Goal: Task Accomplishment & Management: Use online tool/utility

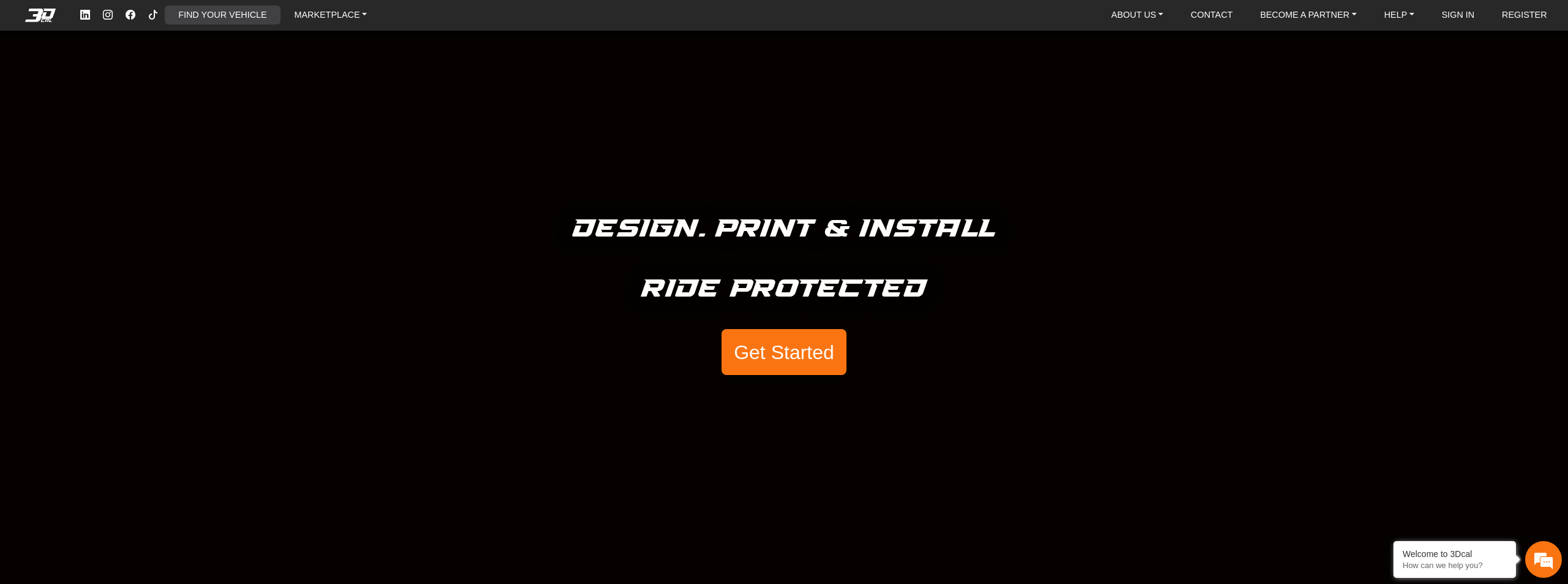
click at [242, 19] on link "FIND YOUR VEHICLE" at bounding box center [223, 15] width 98 height 19
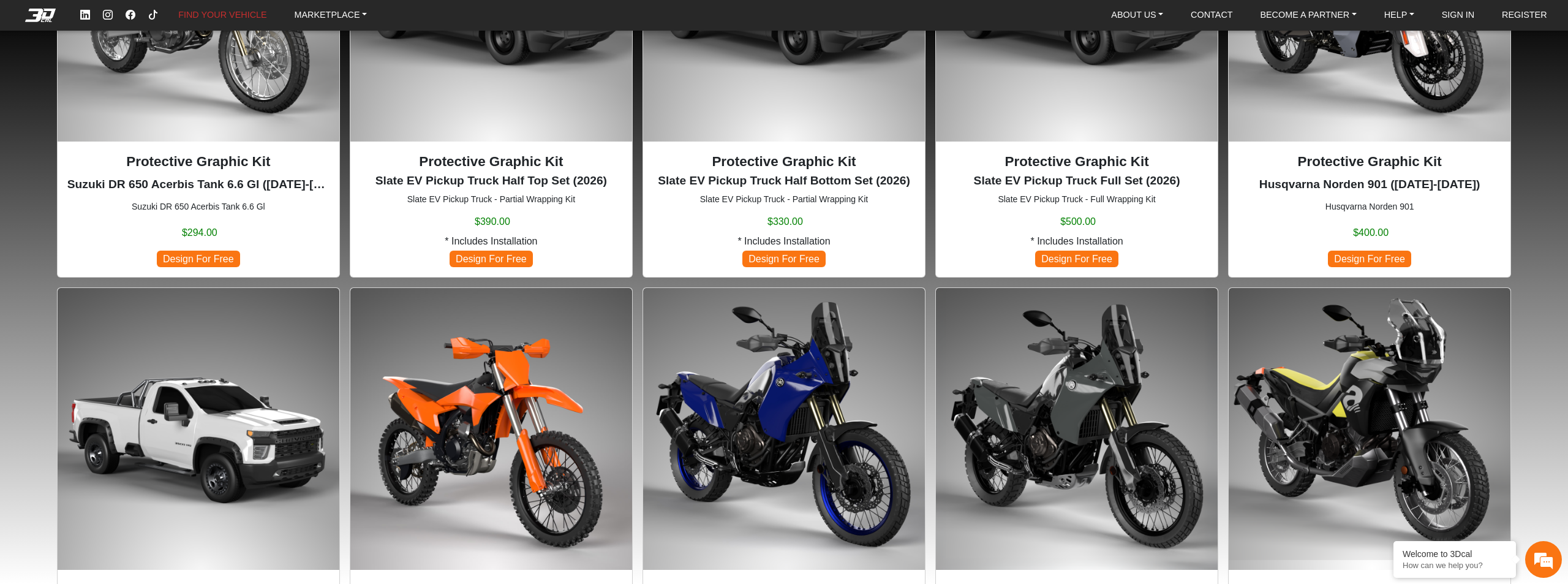
scroll to position [858, 0]
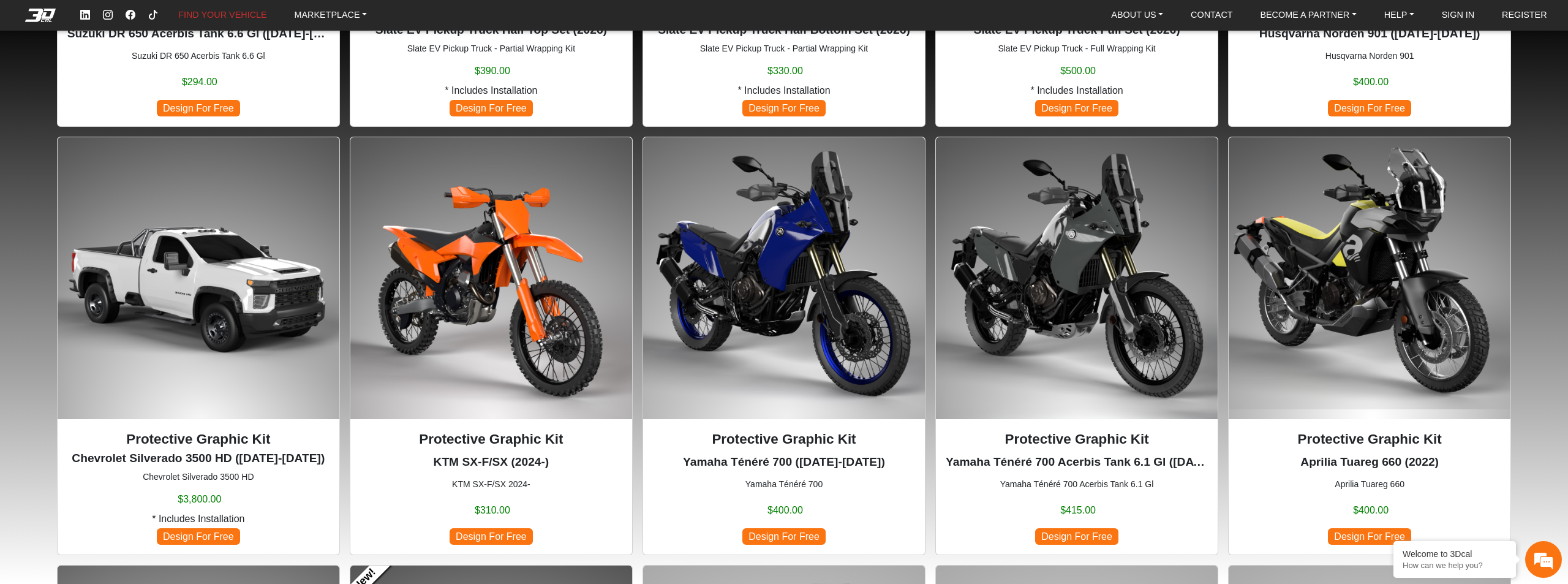
click at [809, 532] on span "Design For Free" at bounding box center [784, 537] width 83 height 17
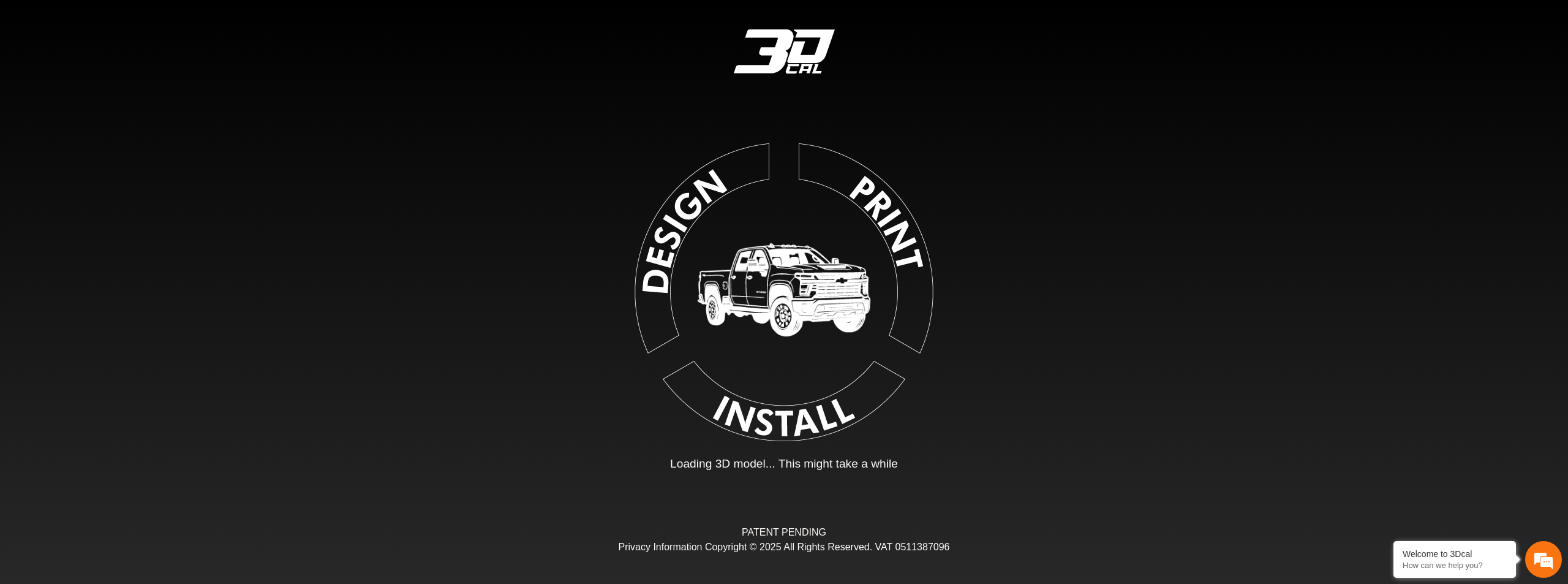
type input "*"
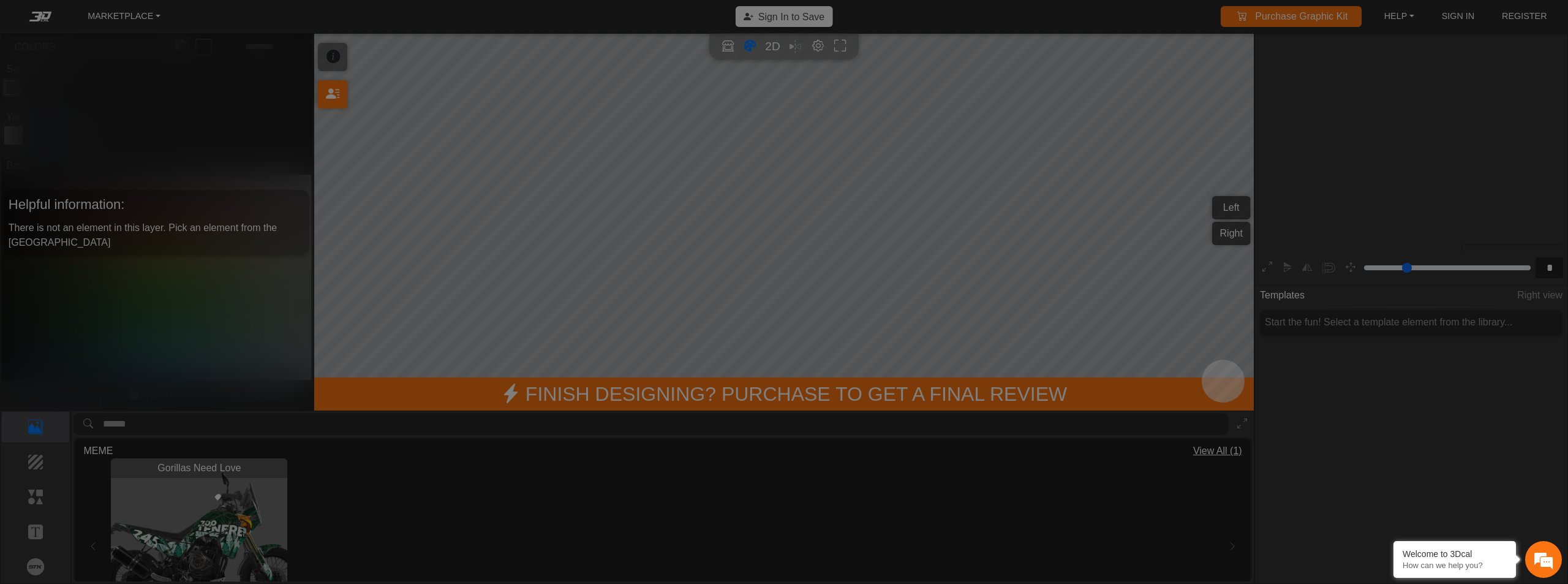
scroll to position [197, 150]
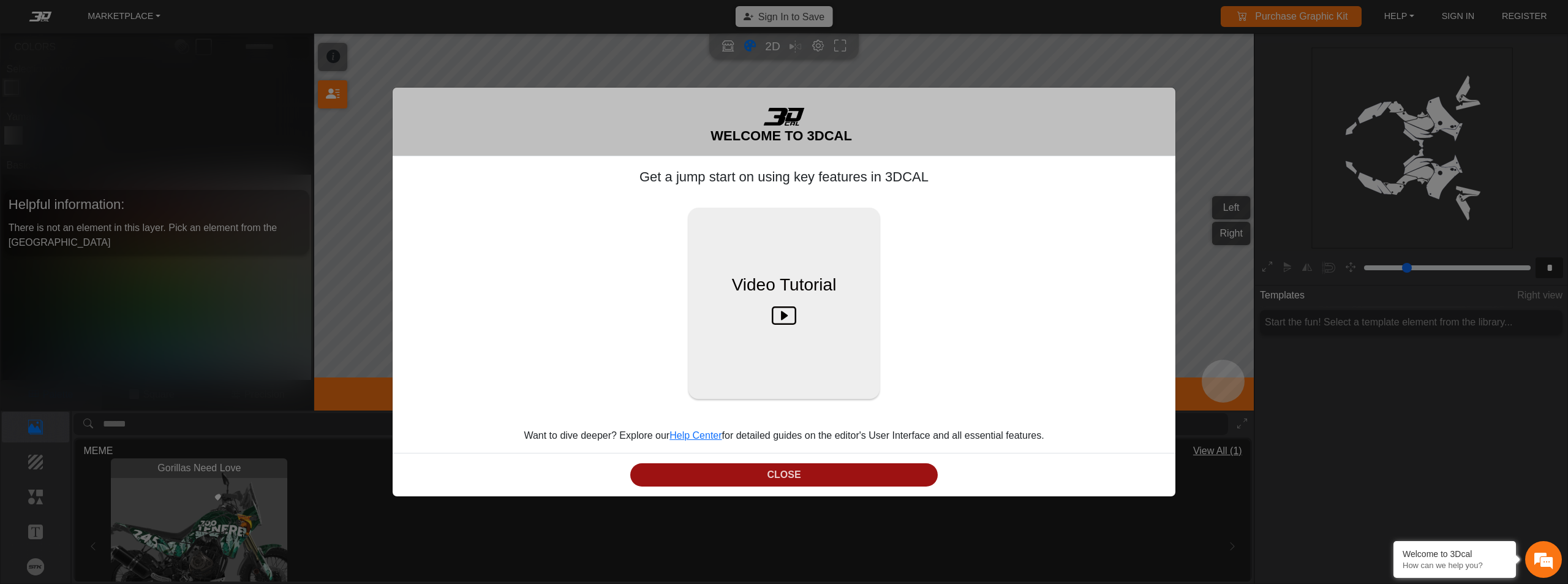
click at [824, 476] on button "CLOSE" at bounding box center [784, 476] width 308 height 24
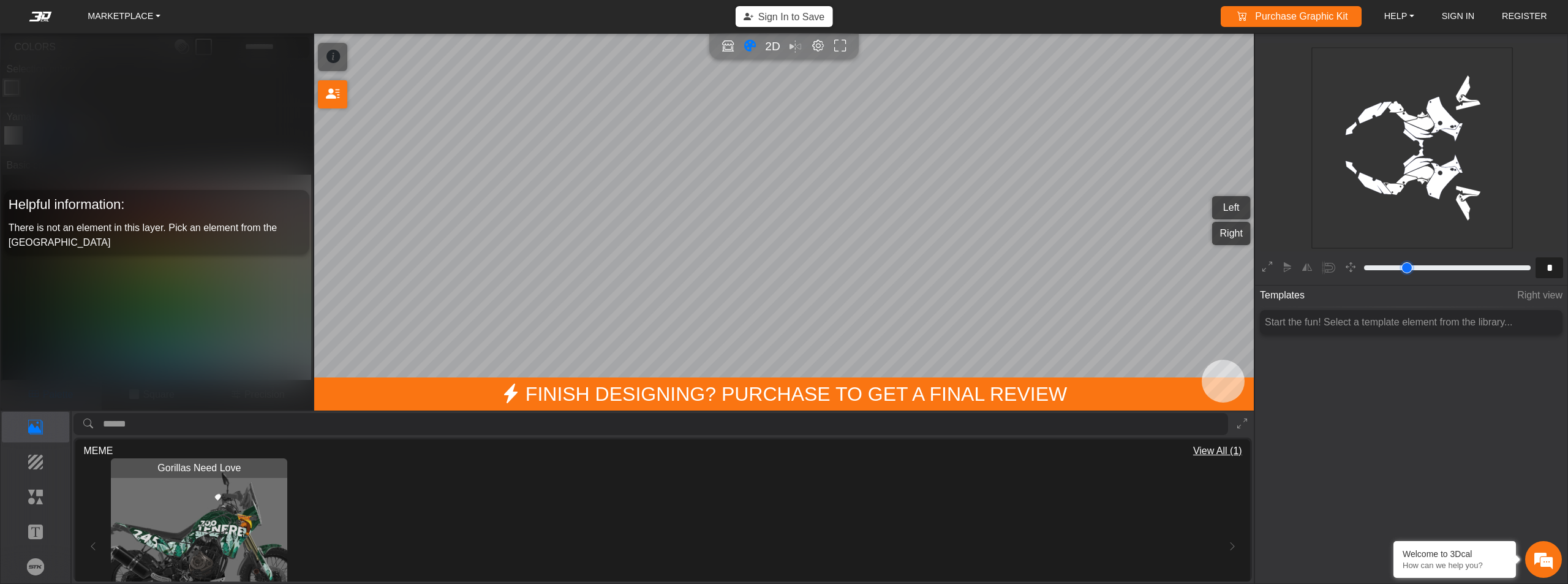
type input "*"
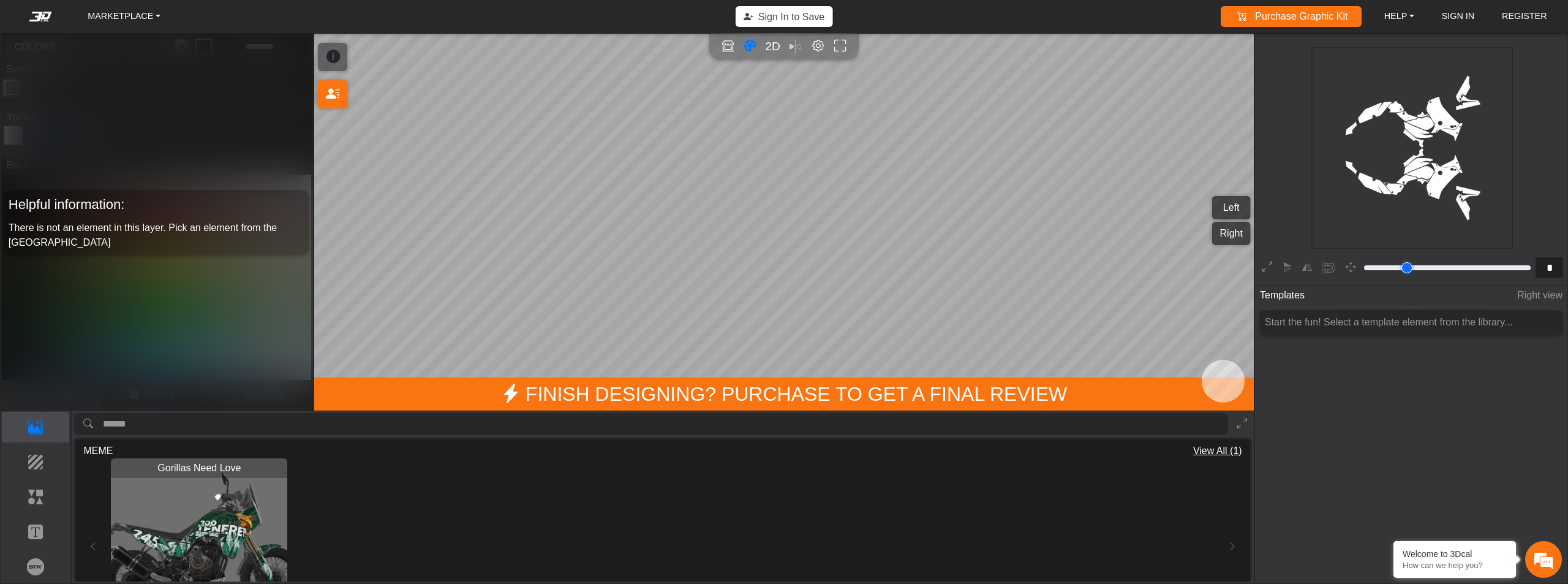
type input "*"
type input "**"
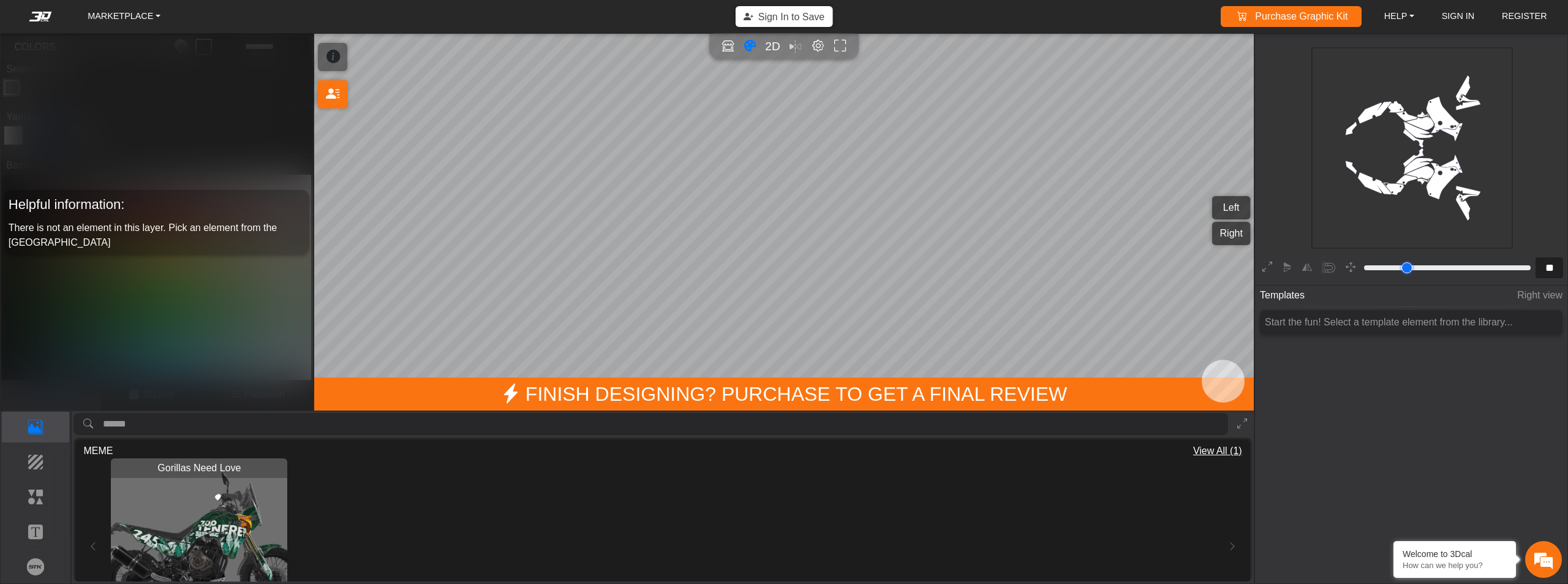
type input "**"
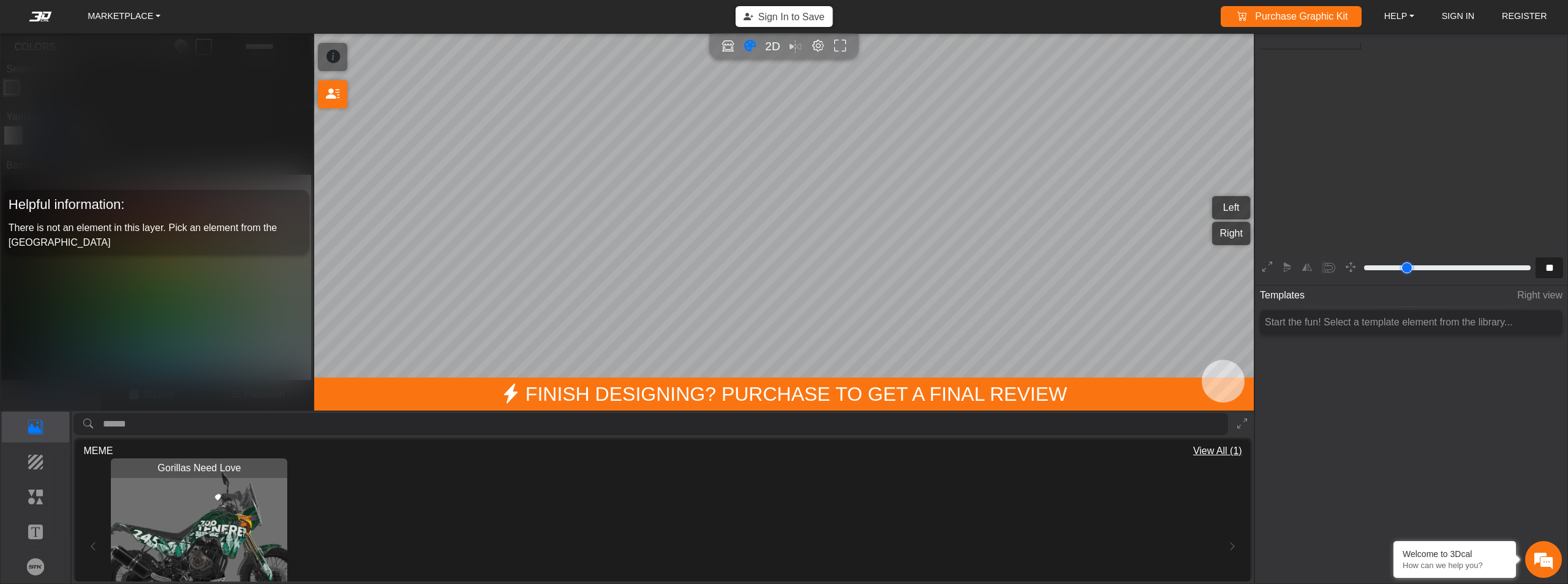
type input "**"
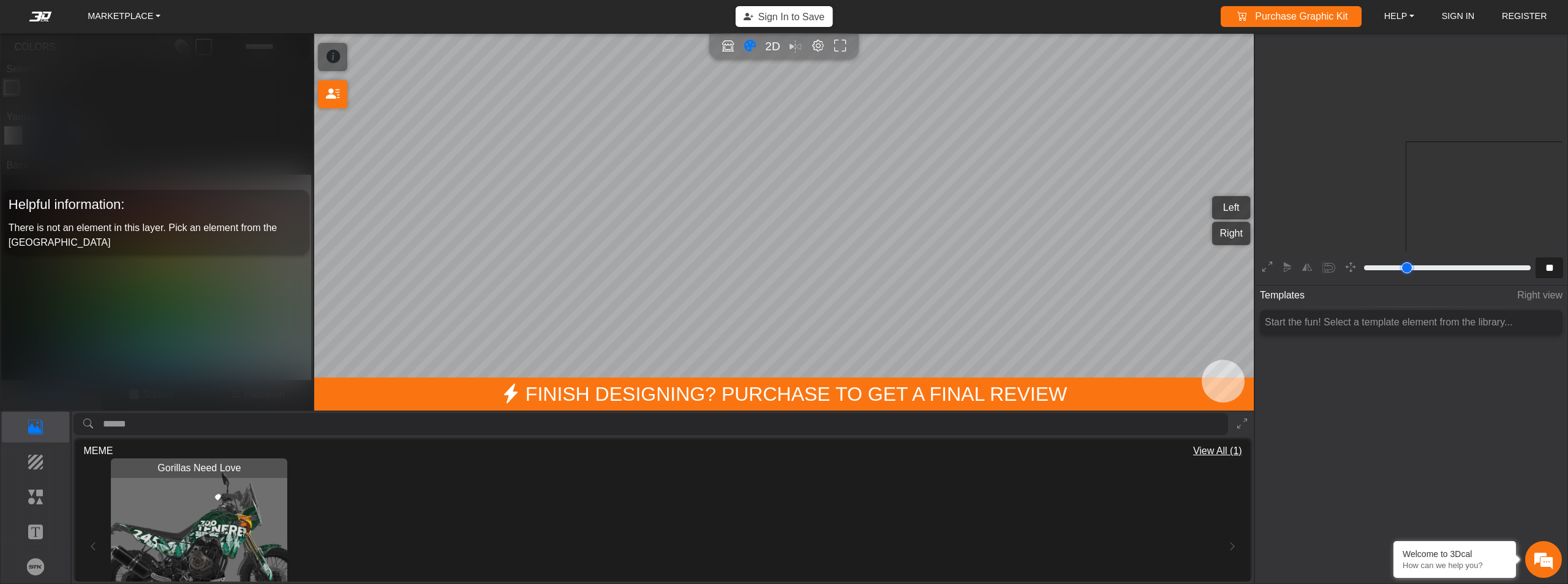
type input "**"
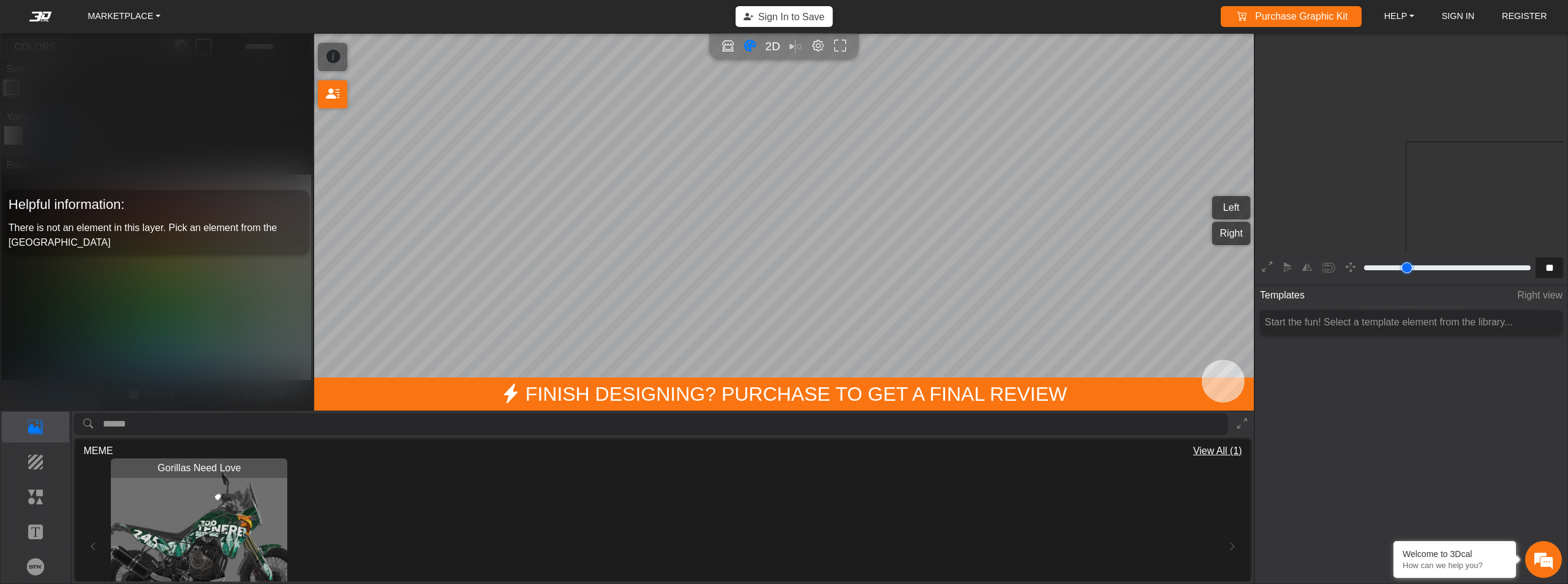
type input "**"
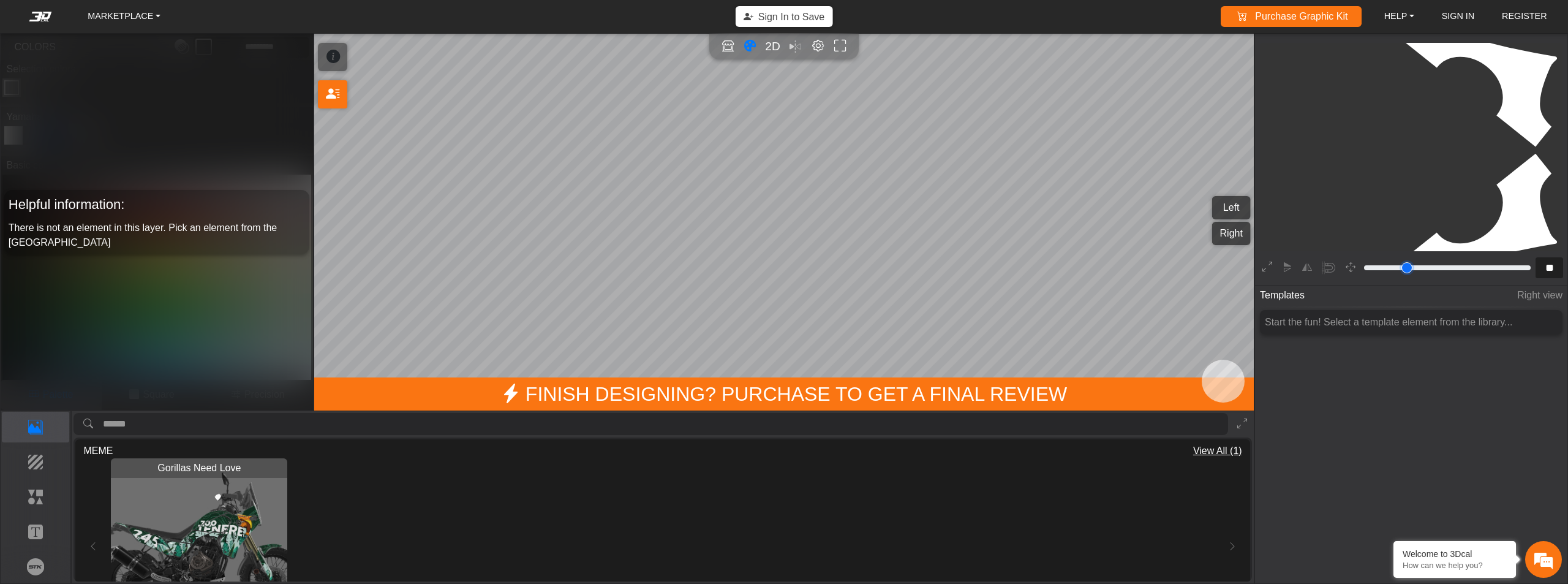
type input "**"
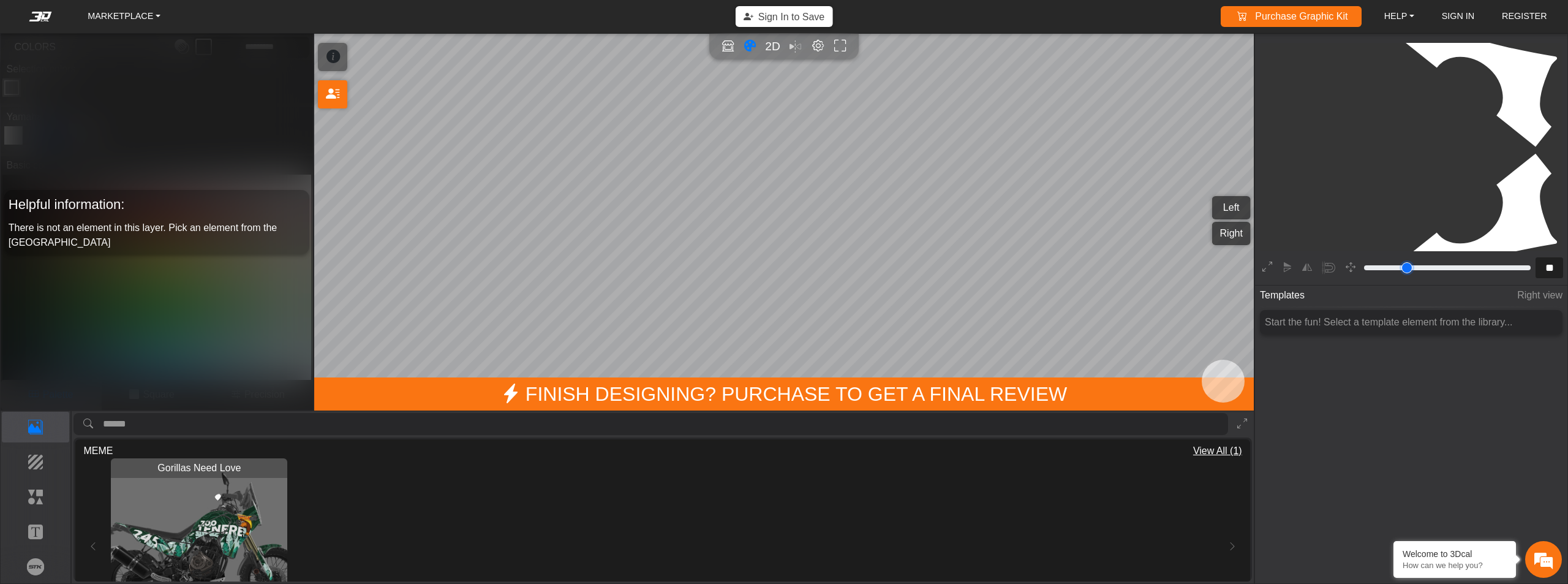
type input "**"
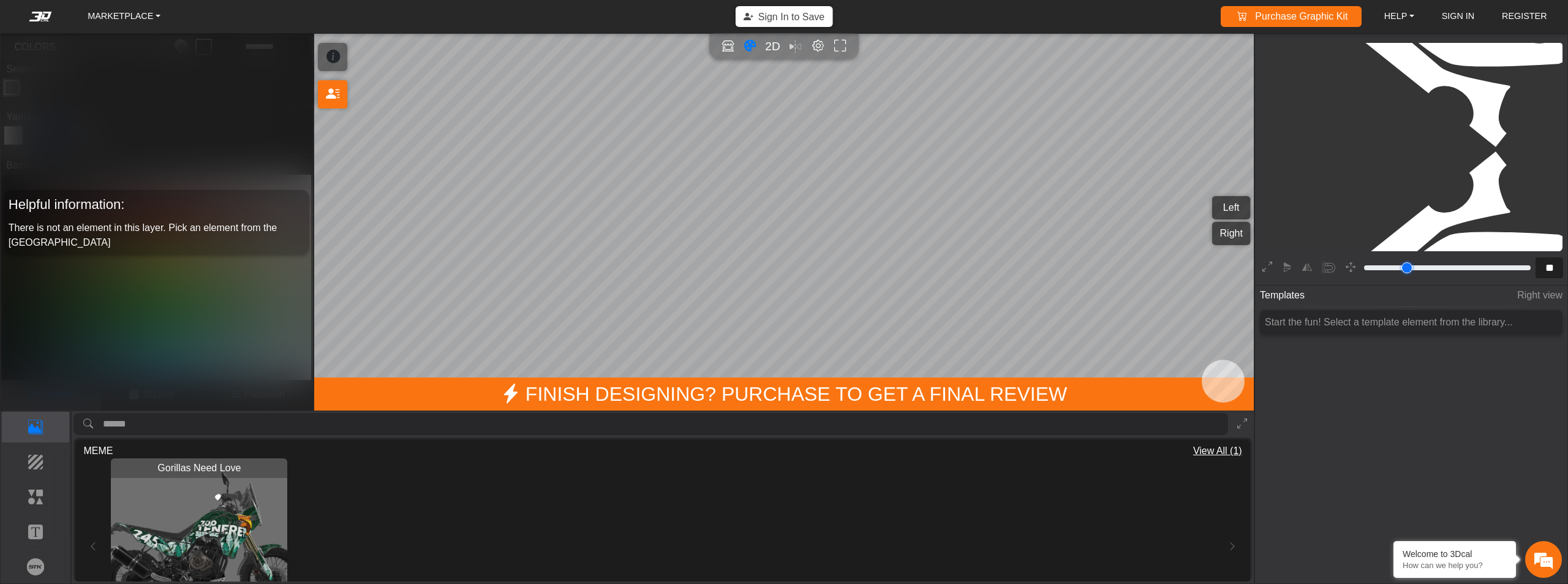
type input "**"
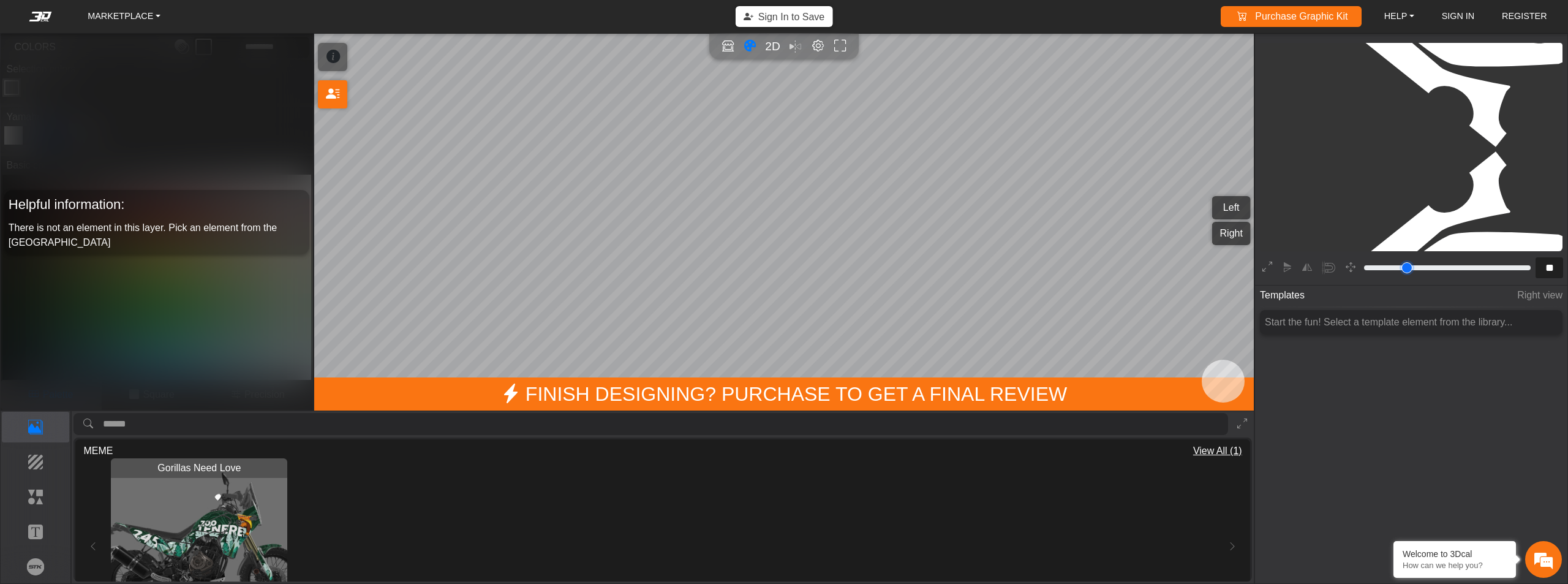
type input "**"
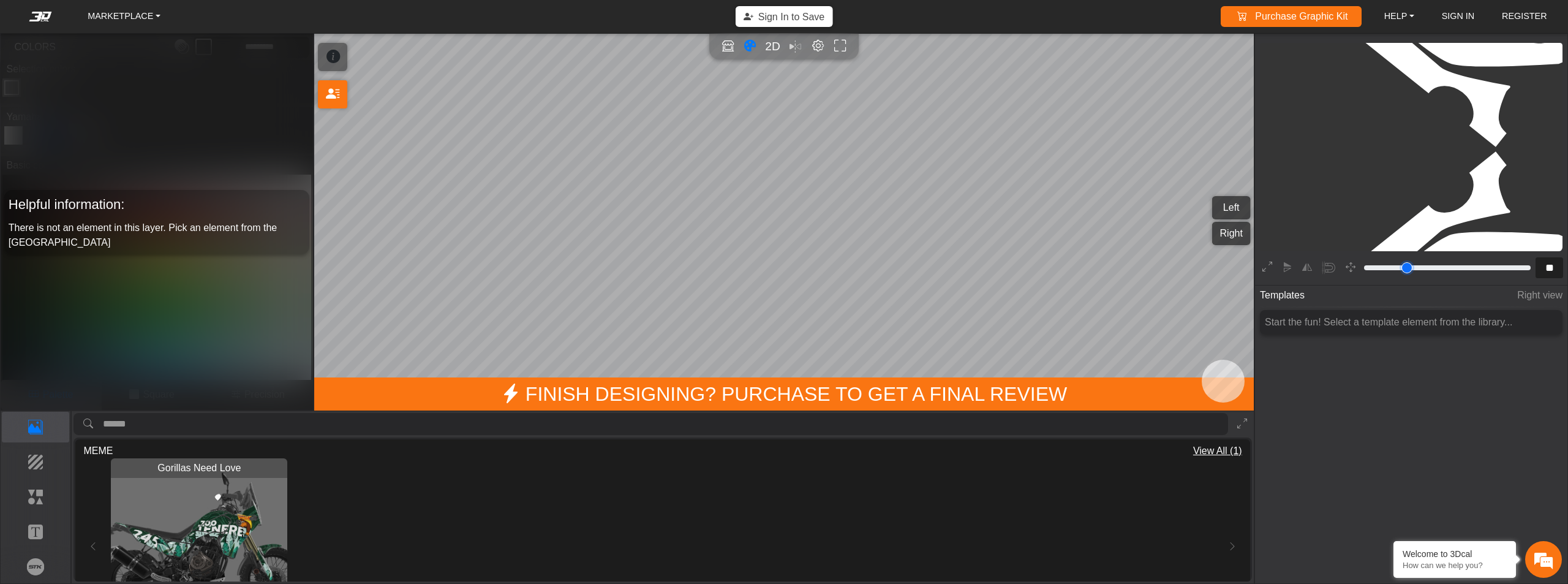
type input "**"
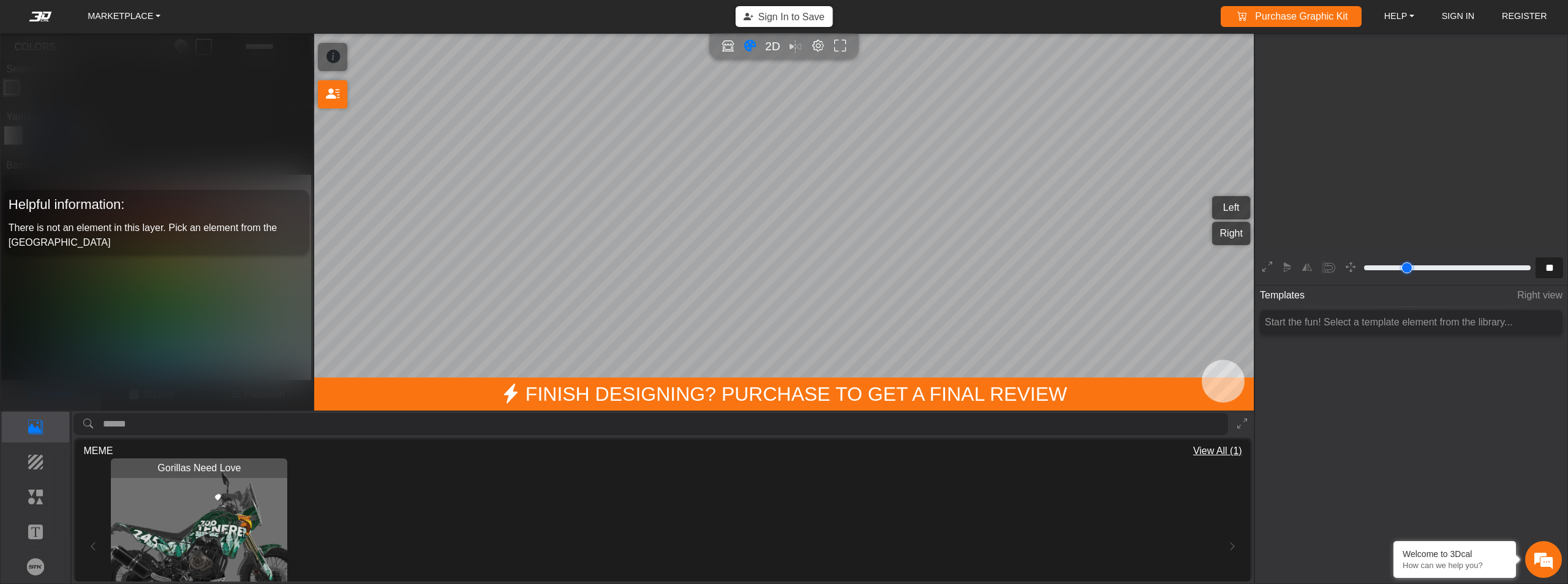
type input "**"
type input "*"
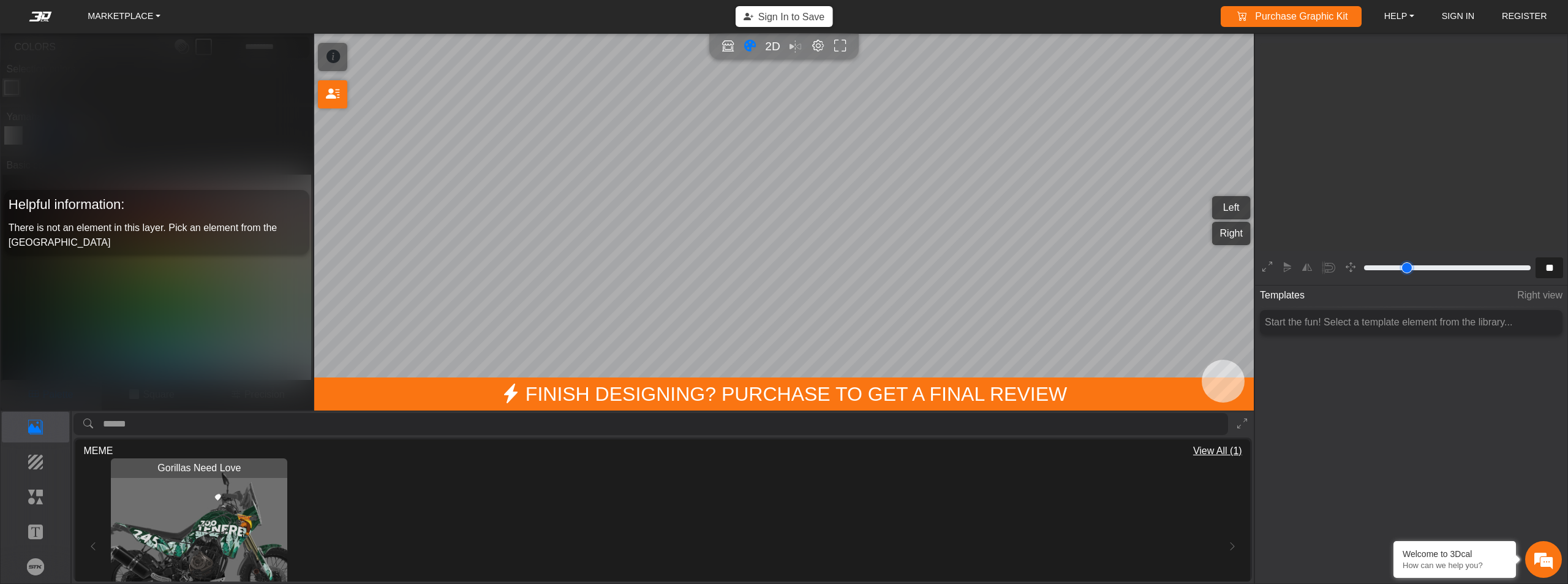
type input "*"
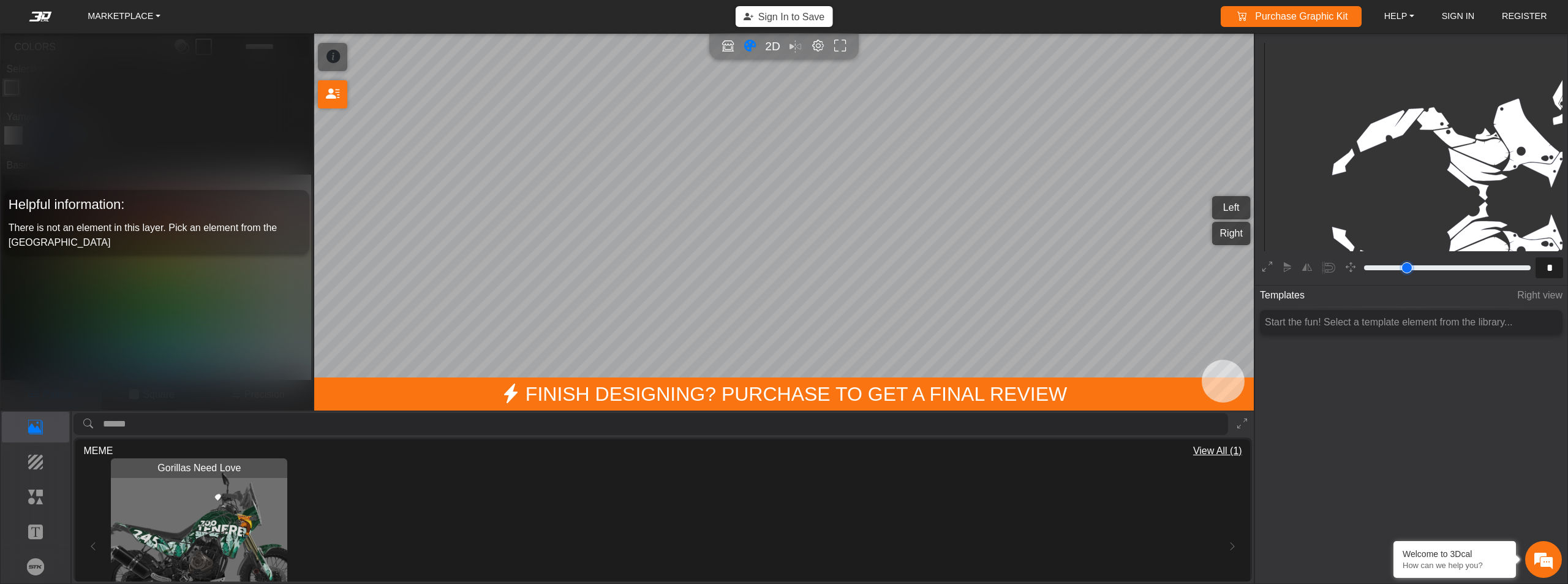
type input "*"
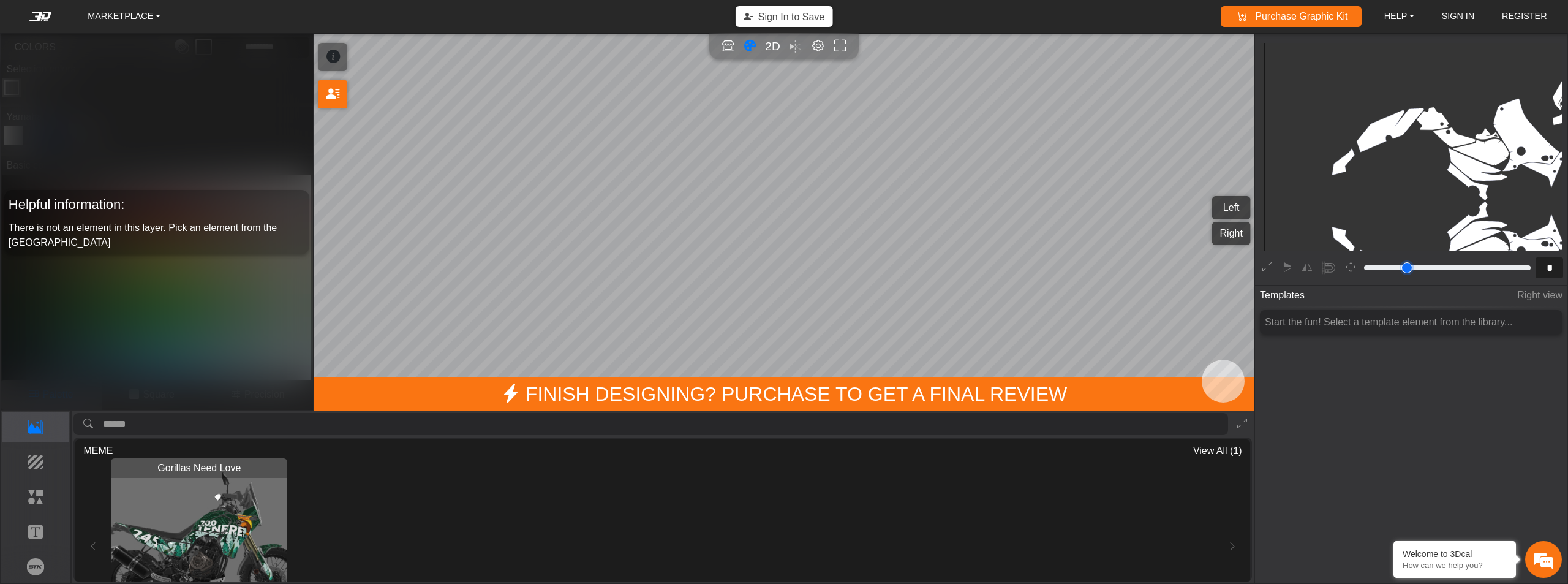
type input "*"
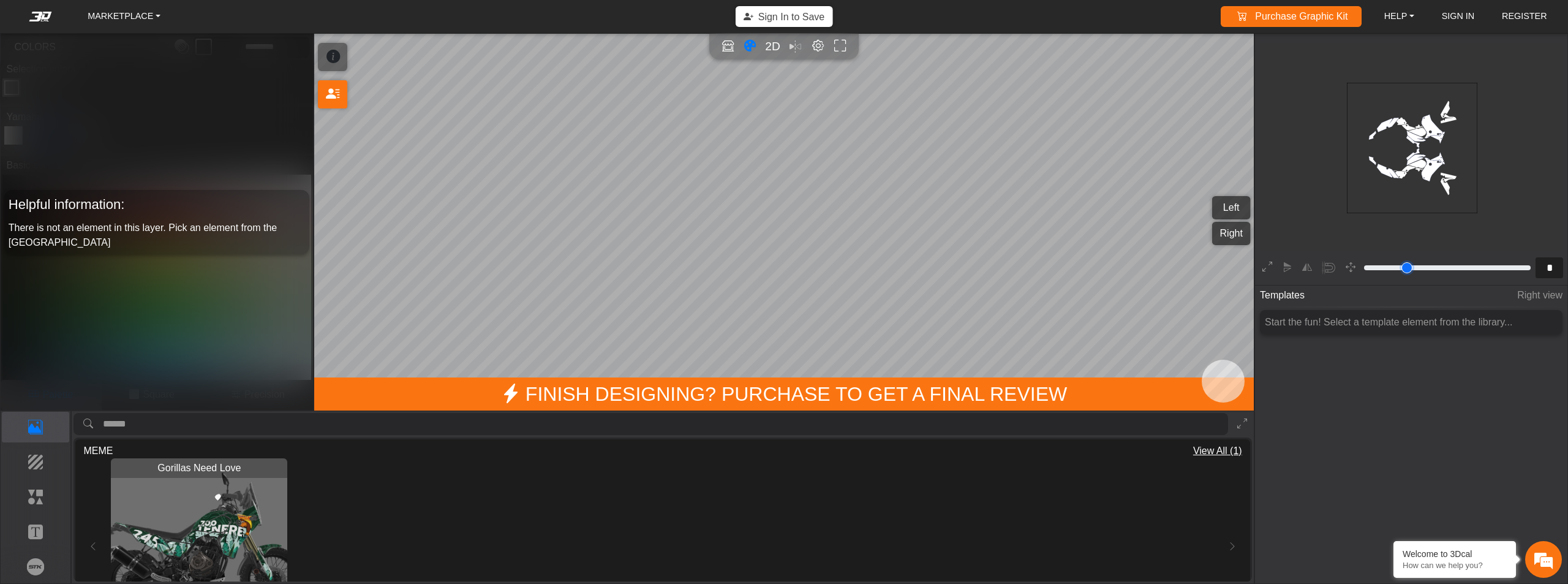
type input "*"
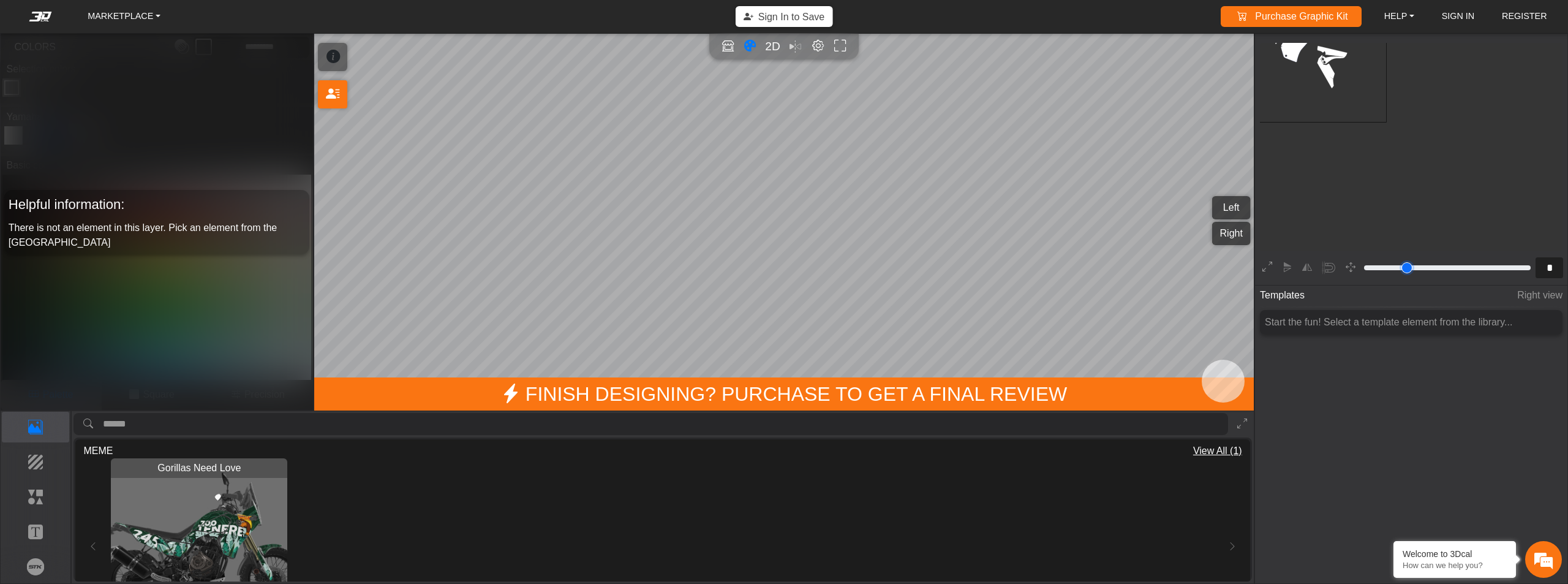
type input "*"
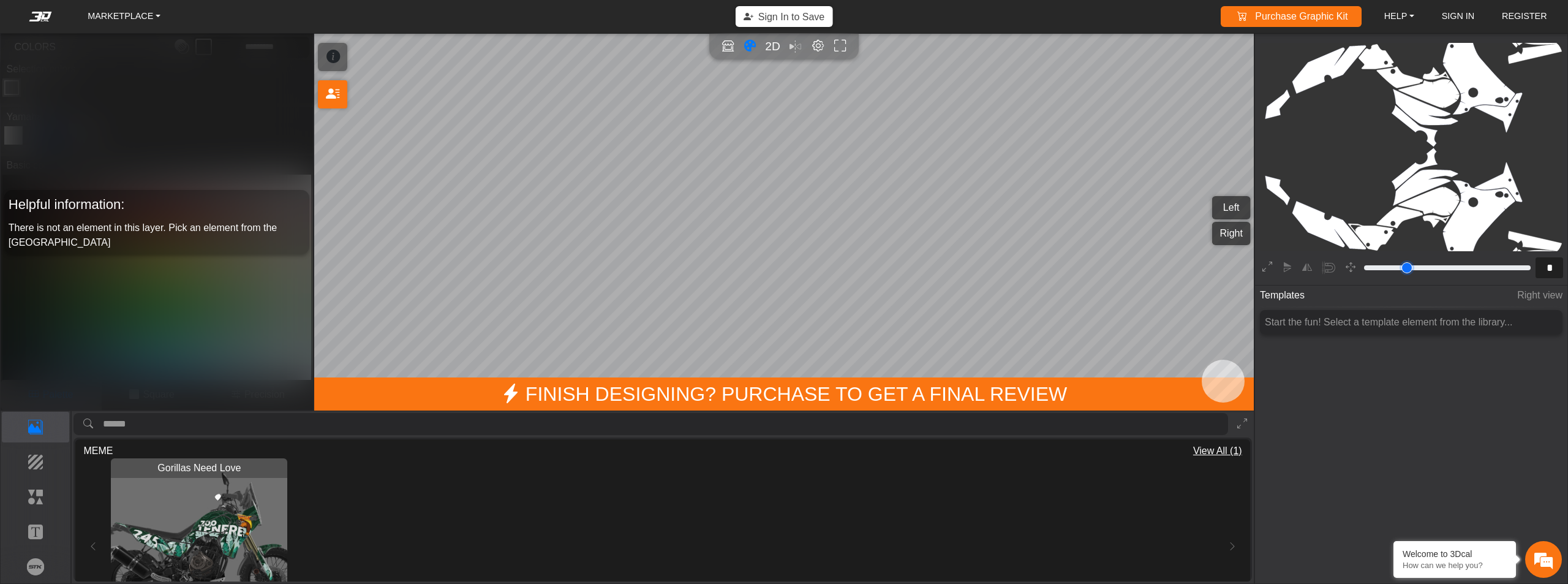
type input "*"
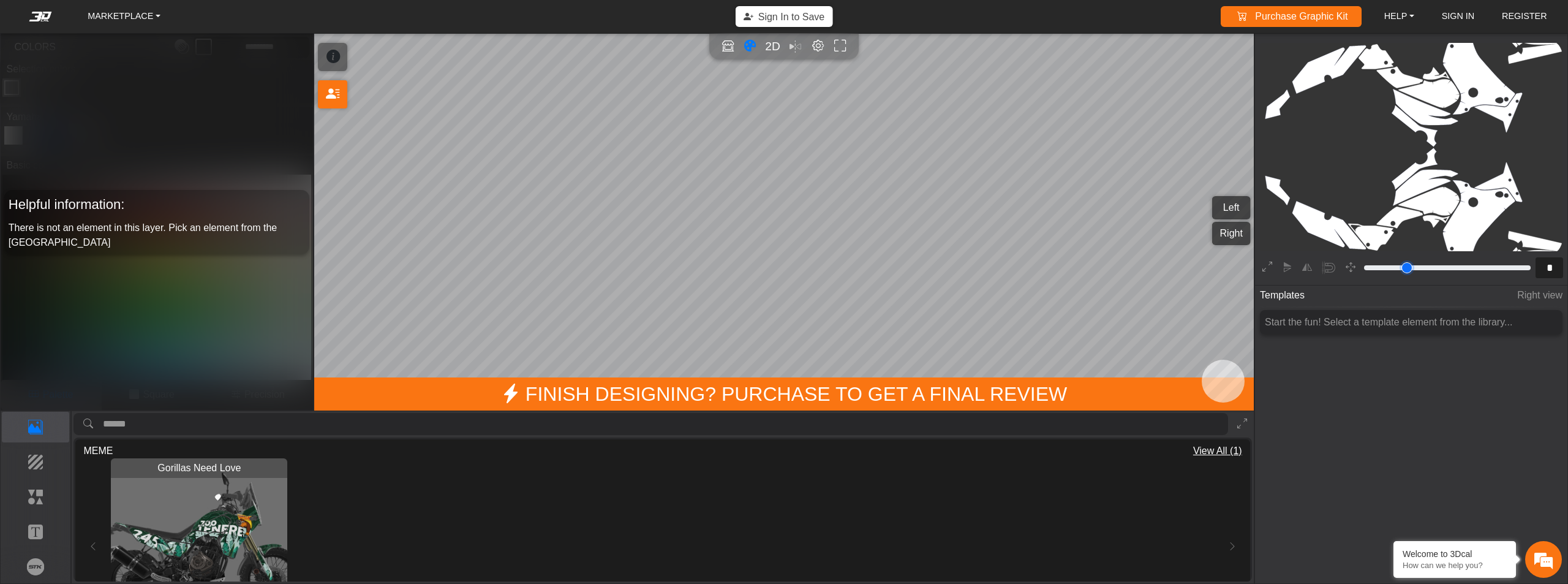
type input "*"
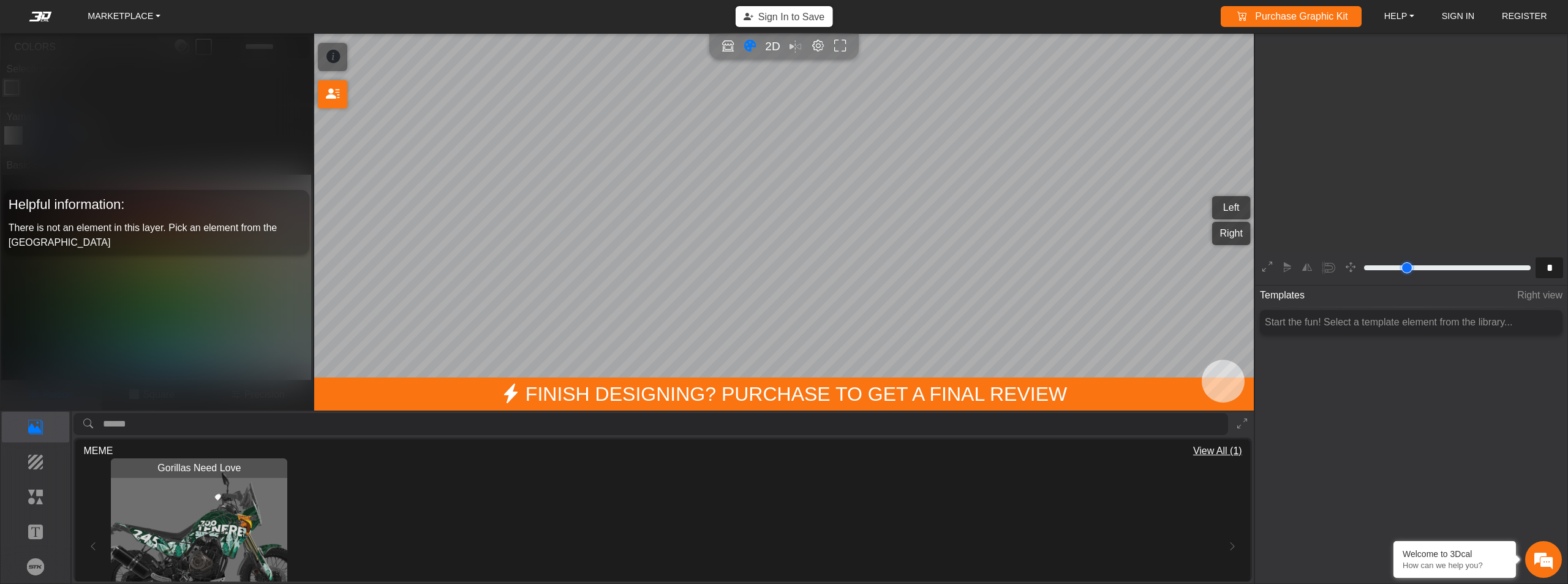
type input "*"
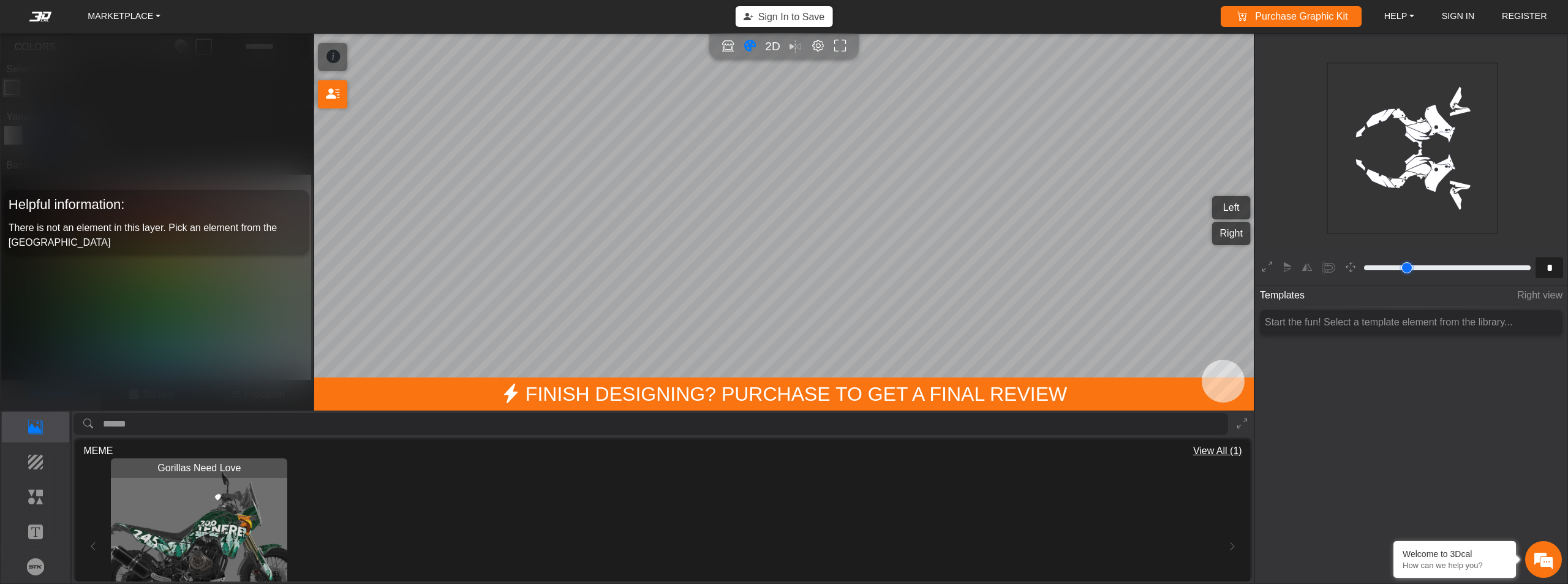
type input "*"
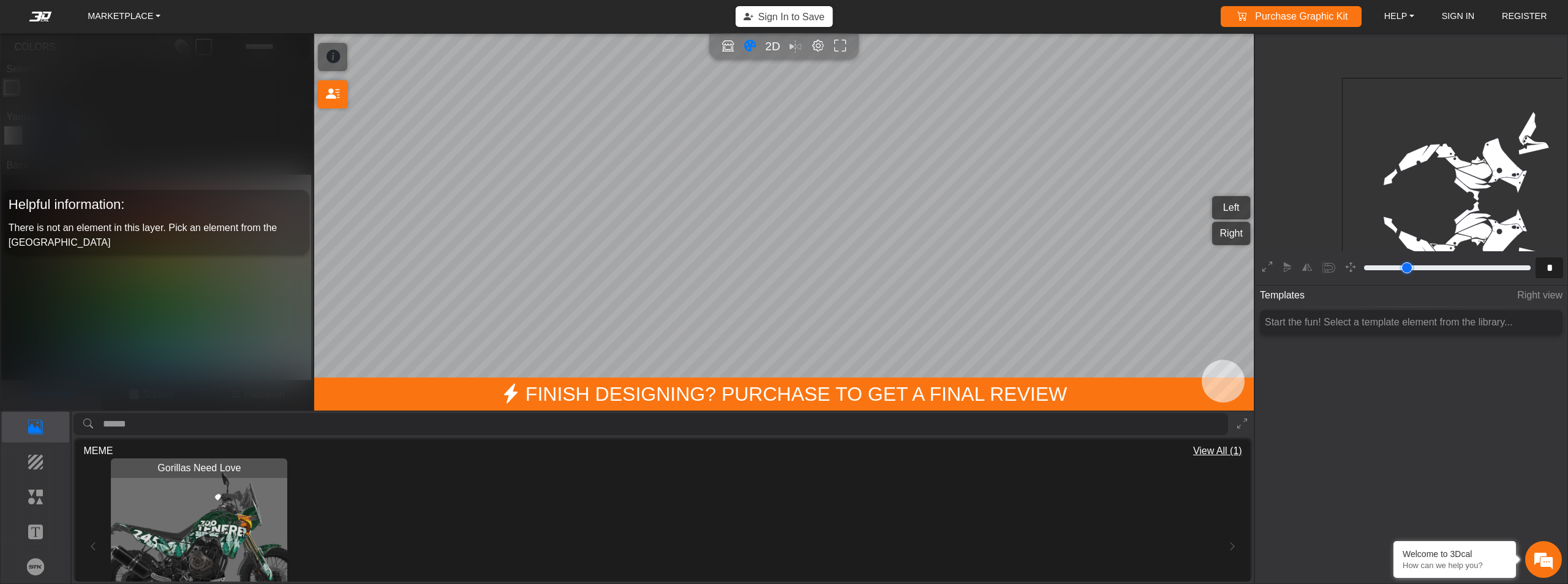
type input "*"
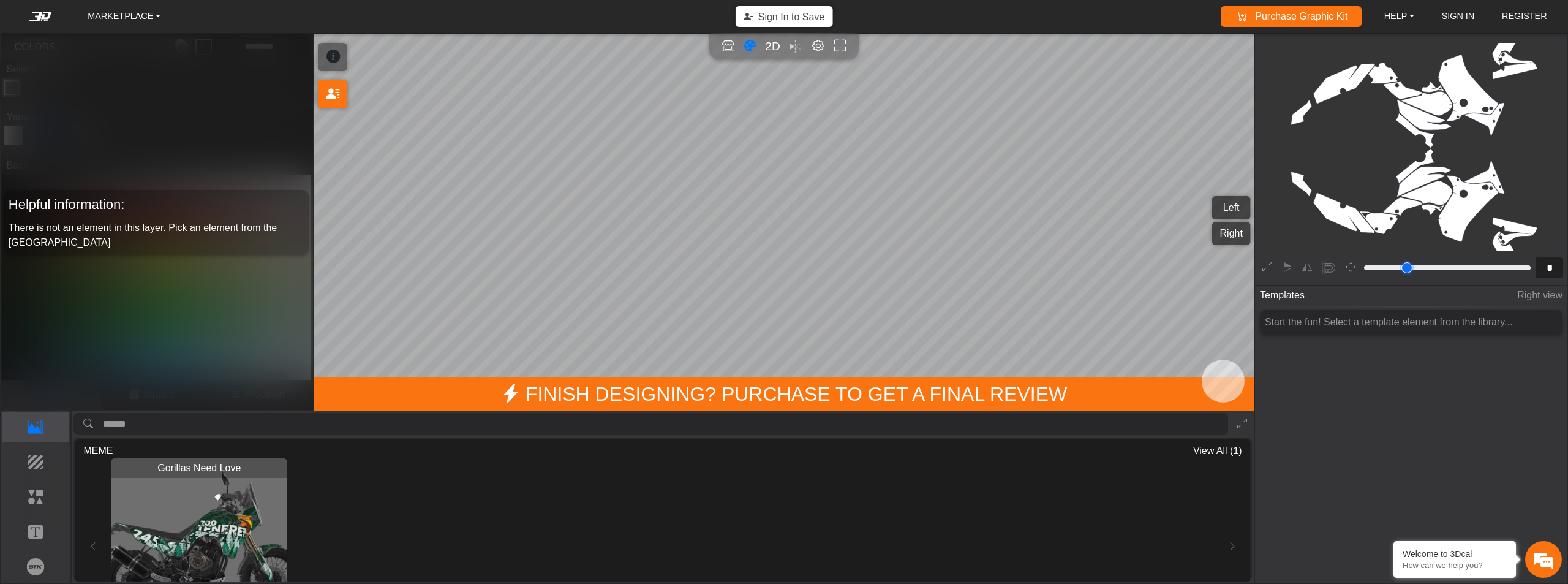
click at [1373, 267] on input "range" at bounding box center [1447, 267] width 170 height 14
click at [771, 49] on span "2D" at bounding box center [773, 46] width 17 height 14
type input "*"
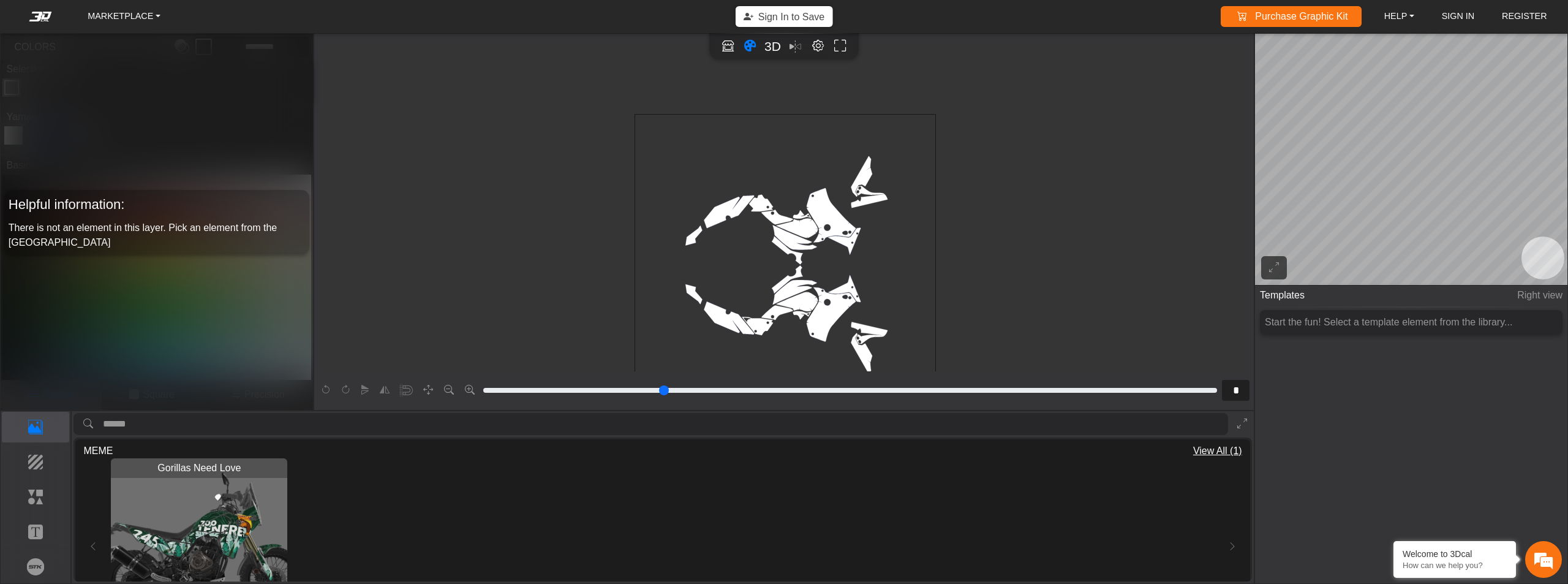
scroll to position [295, 0]
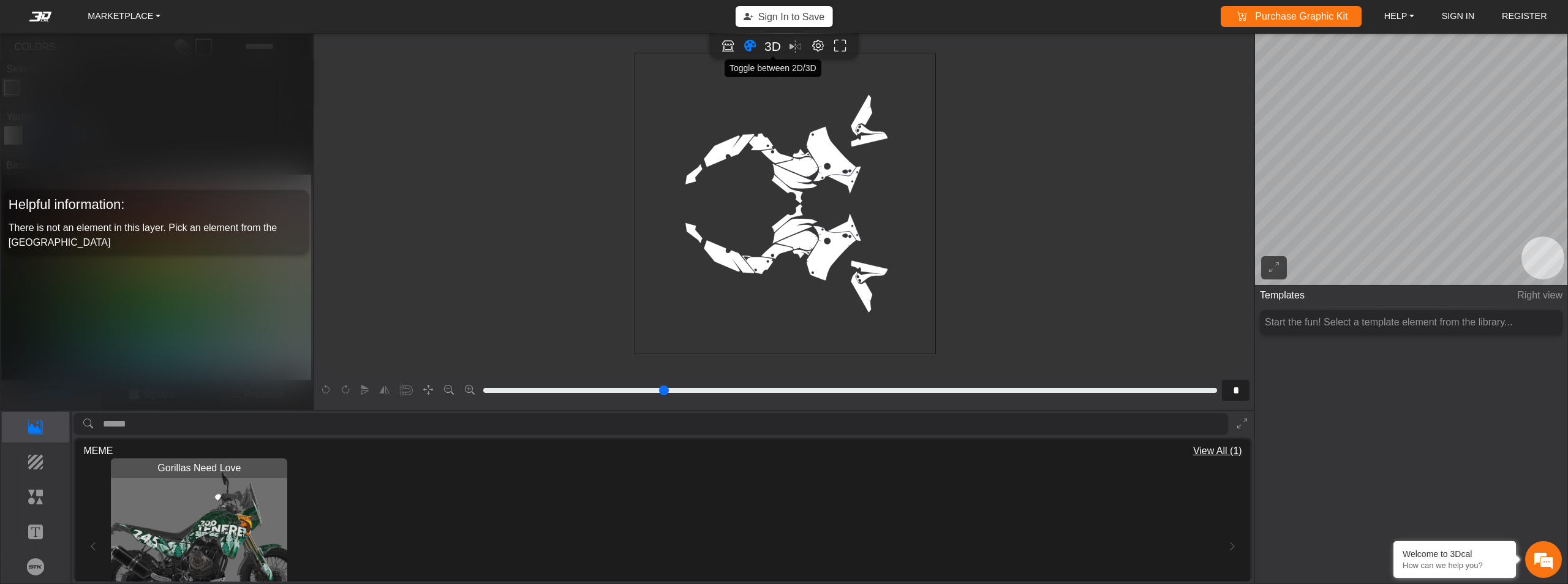
click at [776, 41] on span "3D" at bounding box center [773, 46] width 17 height 14
type input "*"
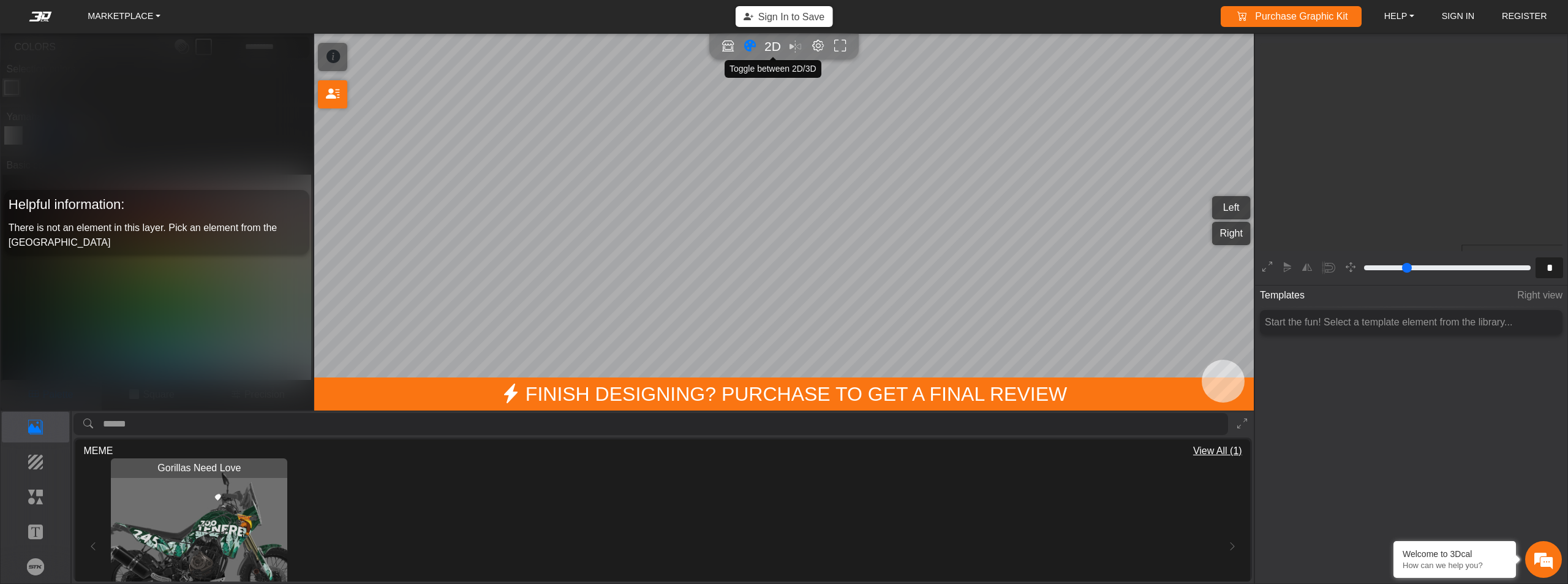
scroll to position [193, 150]
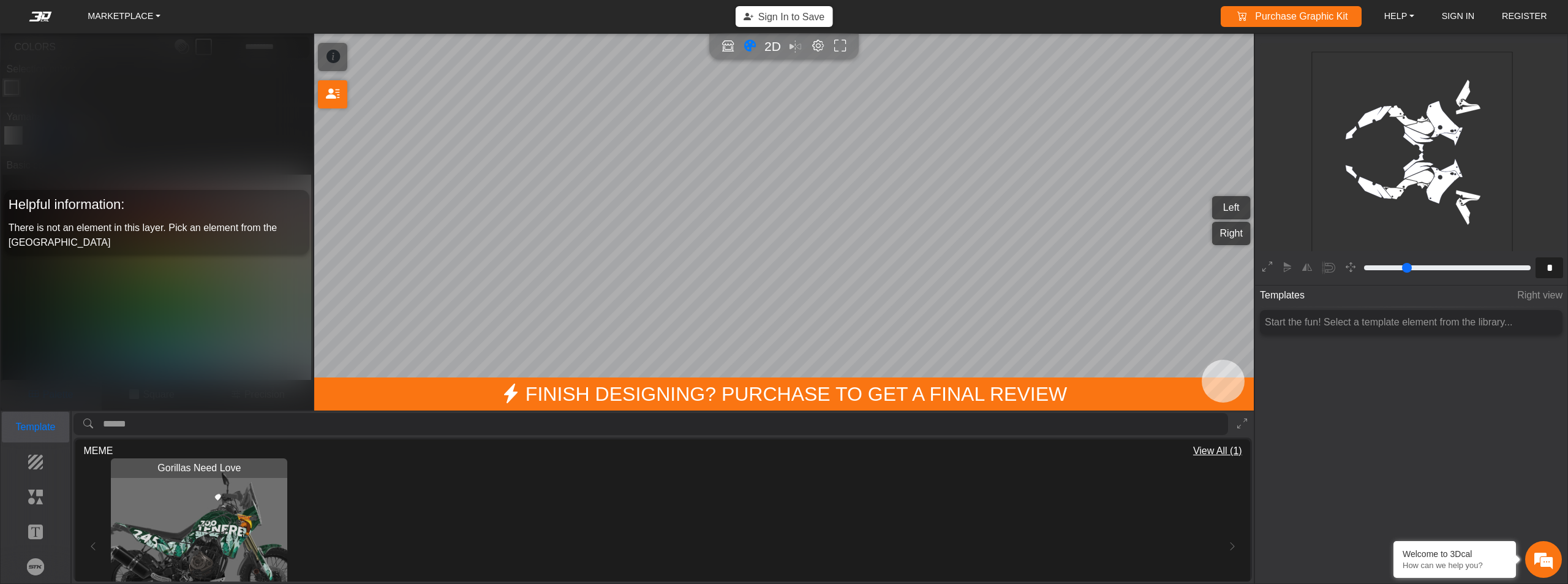
click at [38, 427] on p "Template" at bounding box center [36, 426] width 67 height 14
click at [42, 468] on p "Background" at bounding box center [36, 462] width 67 height 14
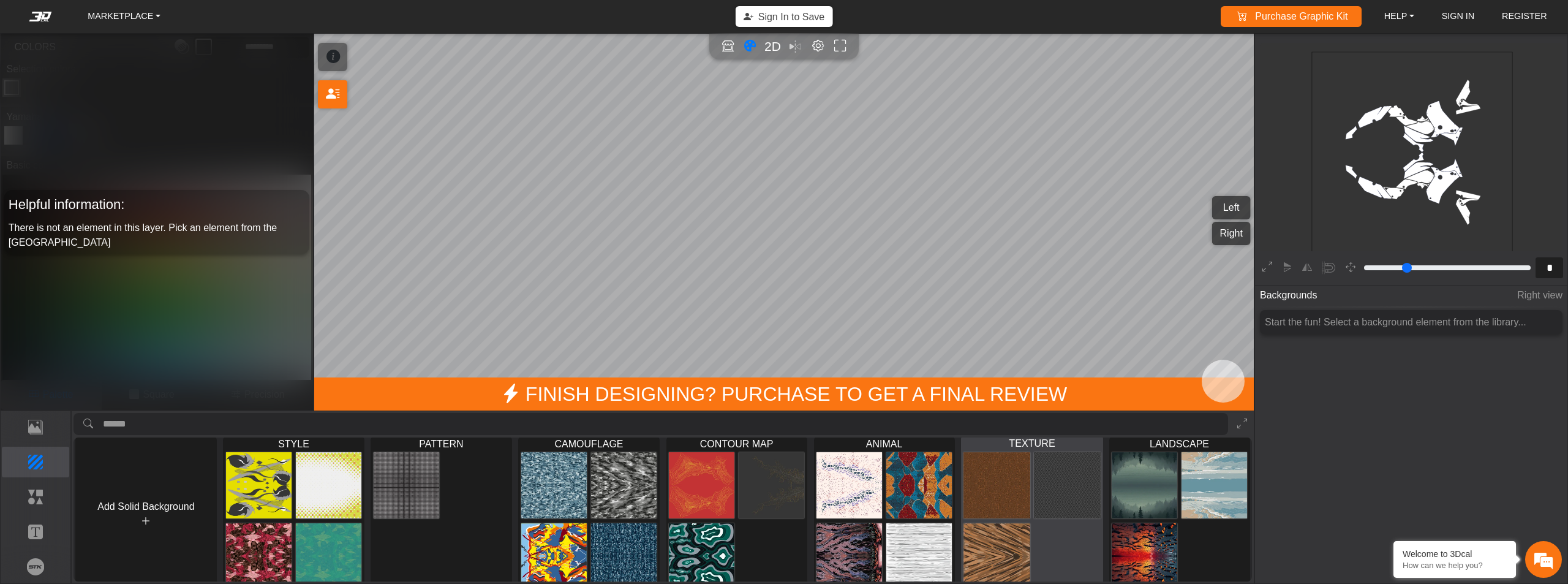
scroll to position [0, 0]
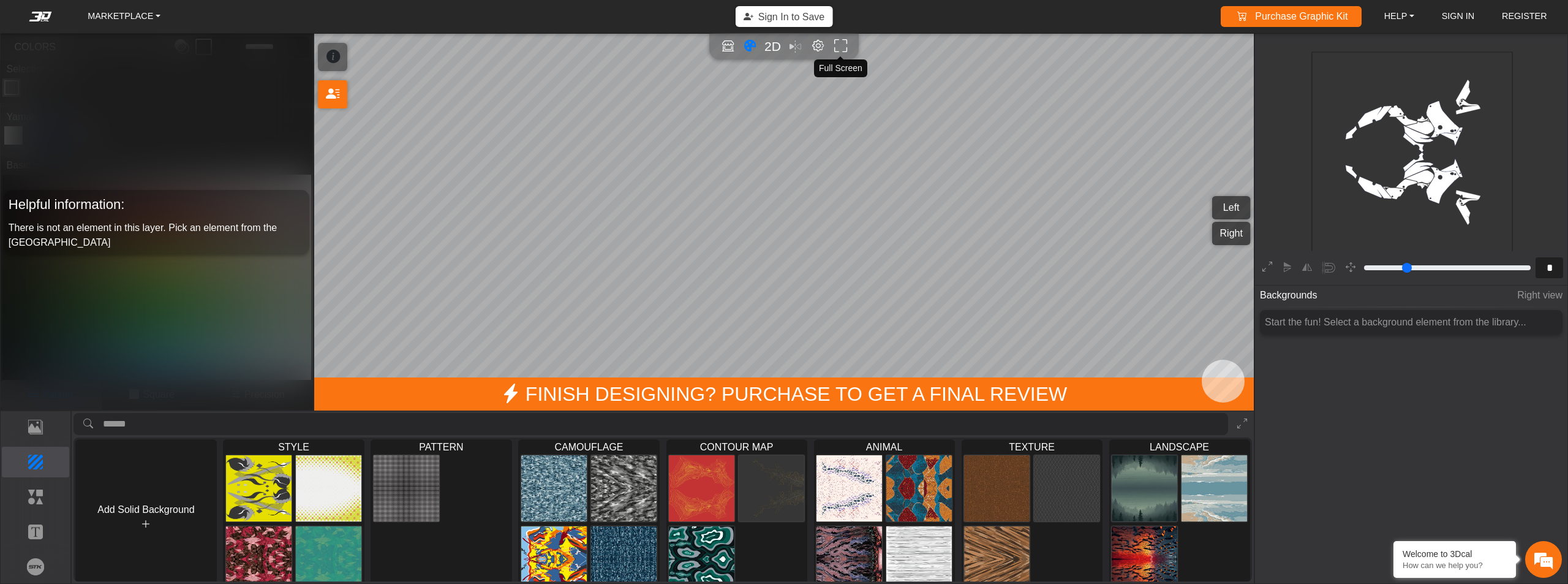
click at [845, 49] on icon "Full screen" at bounding box center [840, 46] width 13 height 14
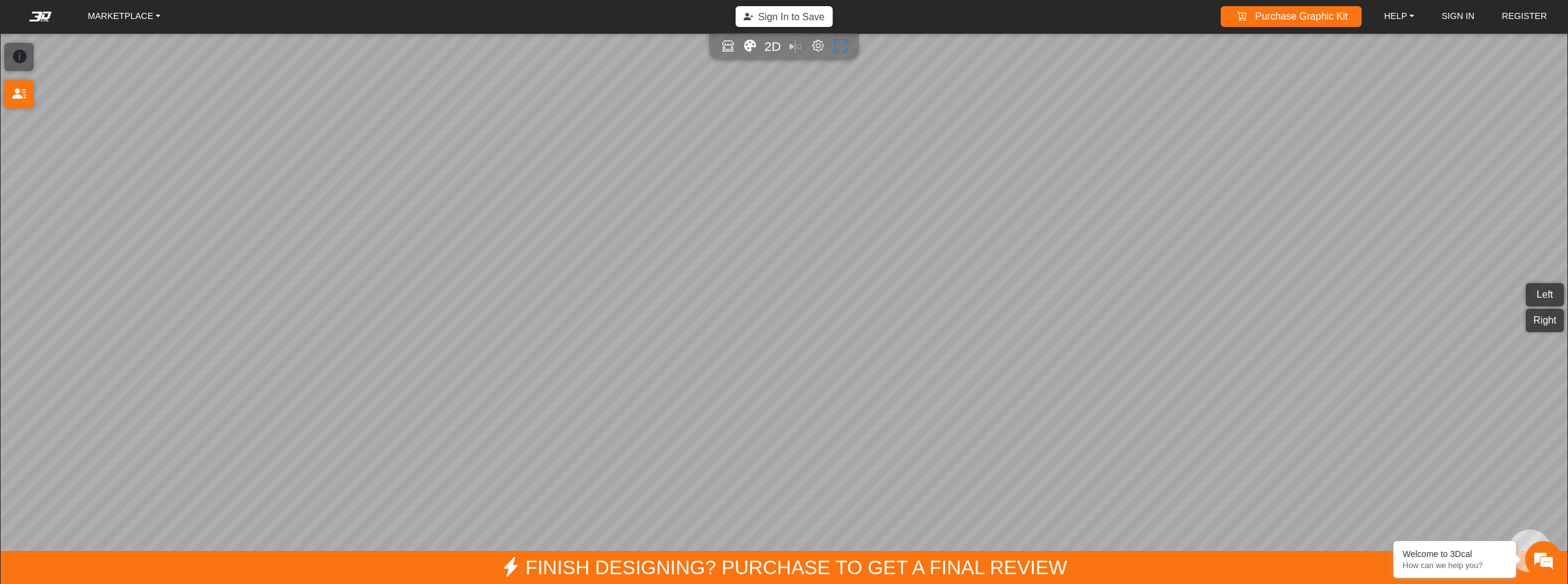
scroll to position [186, 150]
click at [22, 60] on icon at bounding box center [19, 57] width 14 height 21
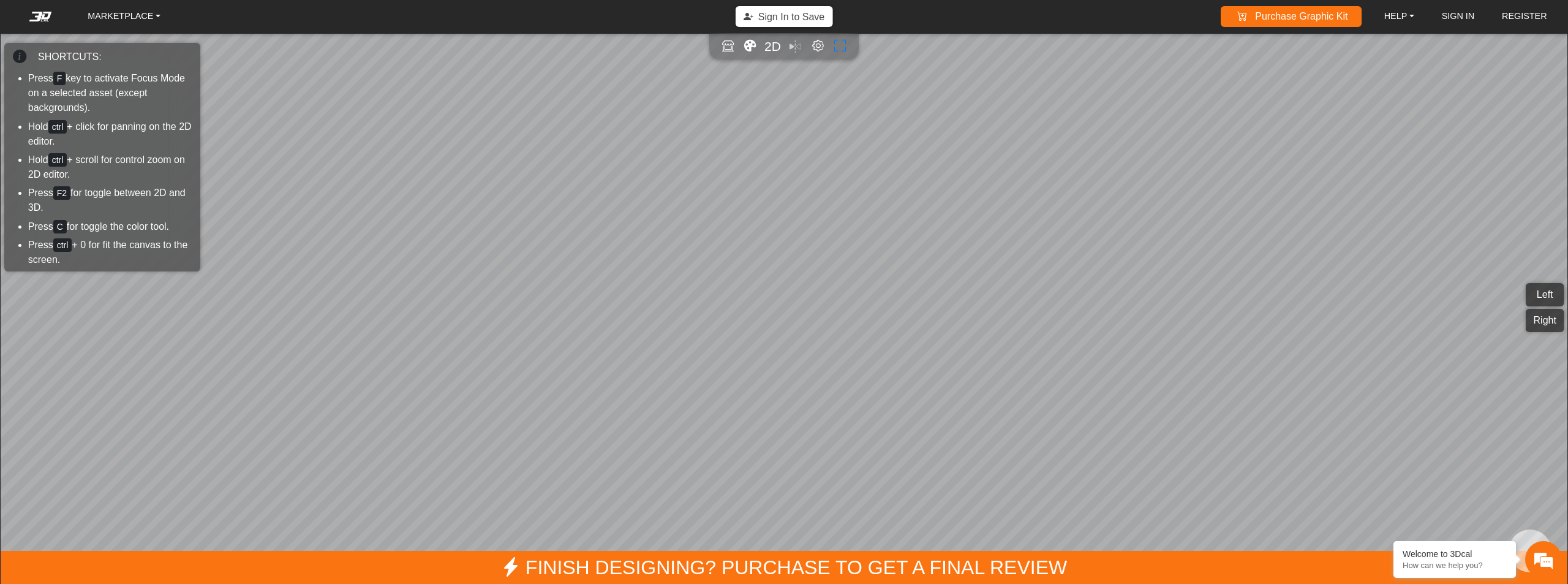
click at [10, 53] on div "SHORTCUTS:" at bounding box center [103, 57] width 188 height 21
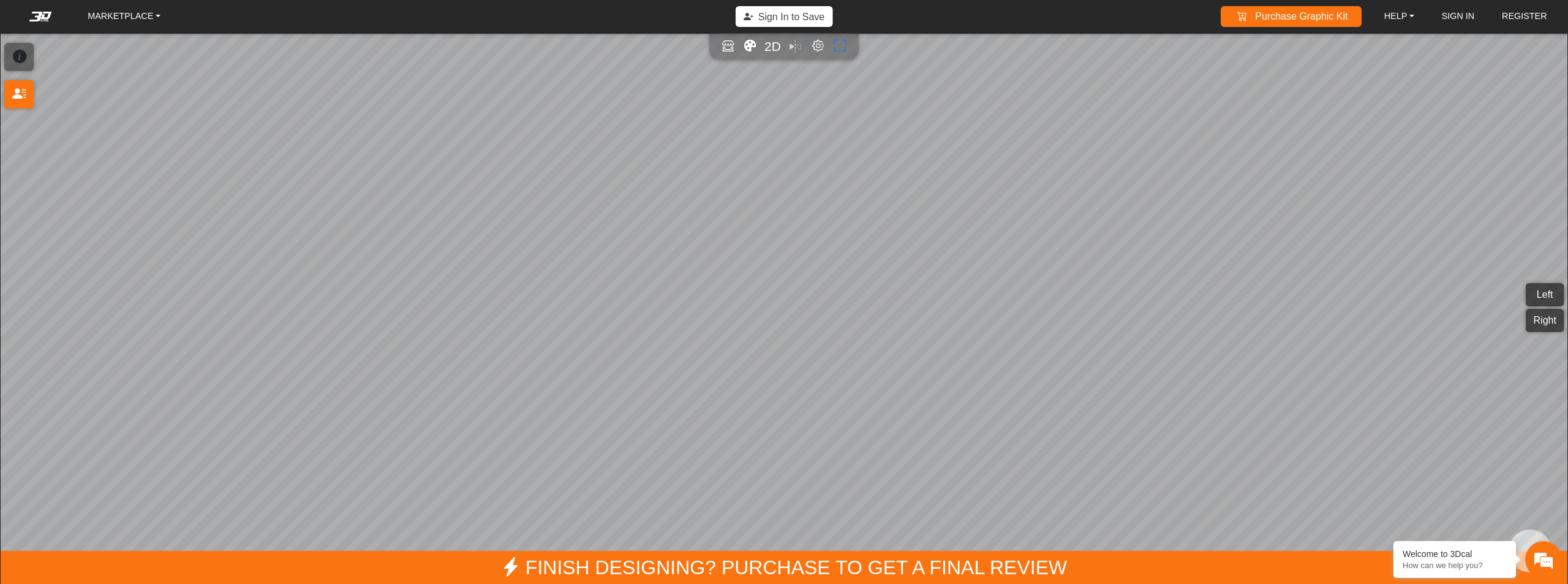
click at [19, 55] on icon at bounding box center [19, 57] width 14 height 21
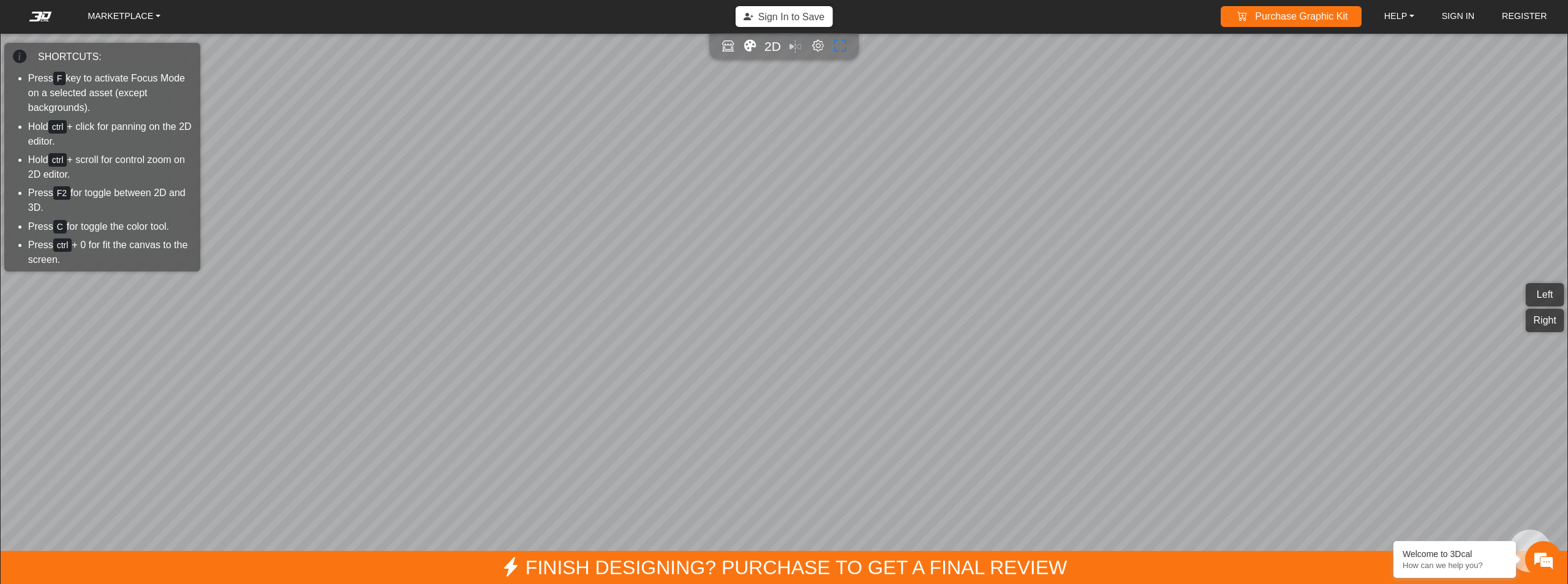
click at [19, 55] on icon at bounding box center [19, 57] width 14 height 21
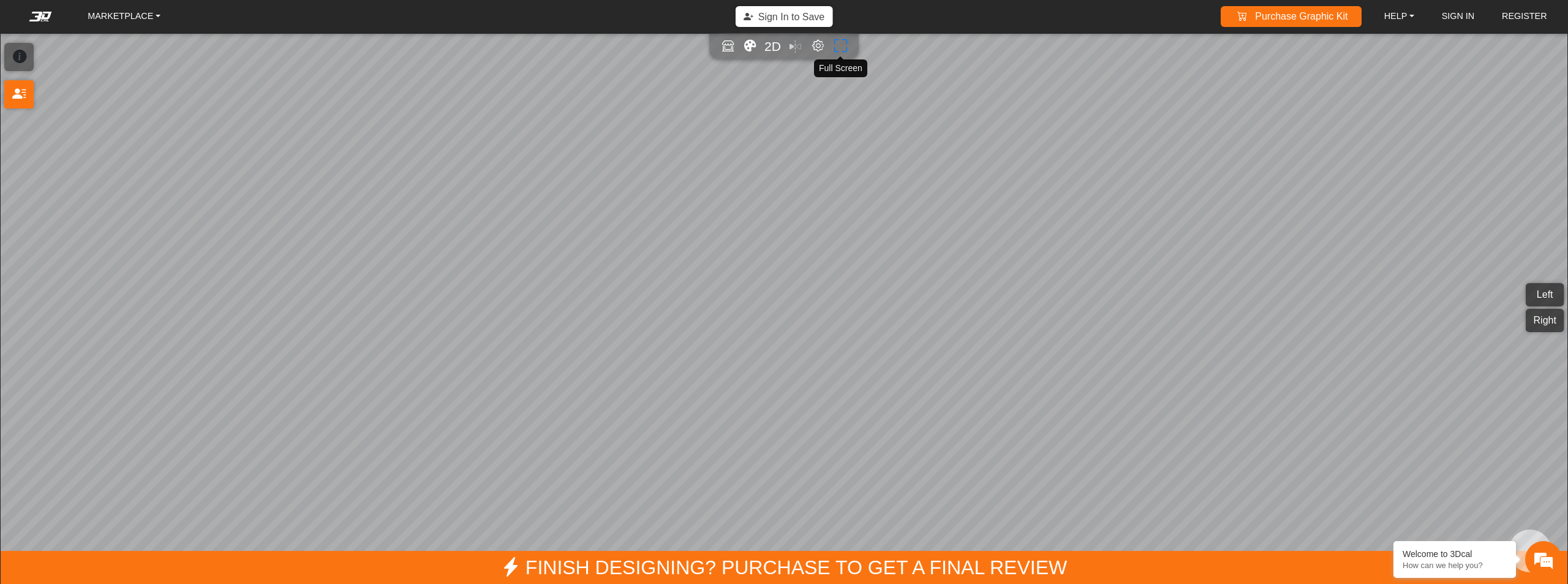
click at [839, 43] on icon "Full screen" at bounding box center [840, 46] width 13 height 14
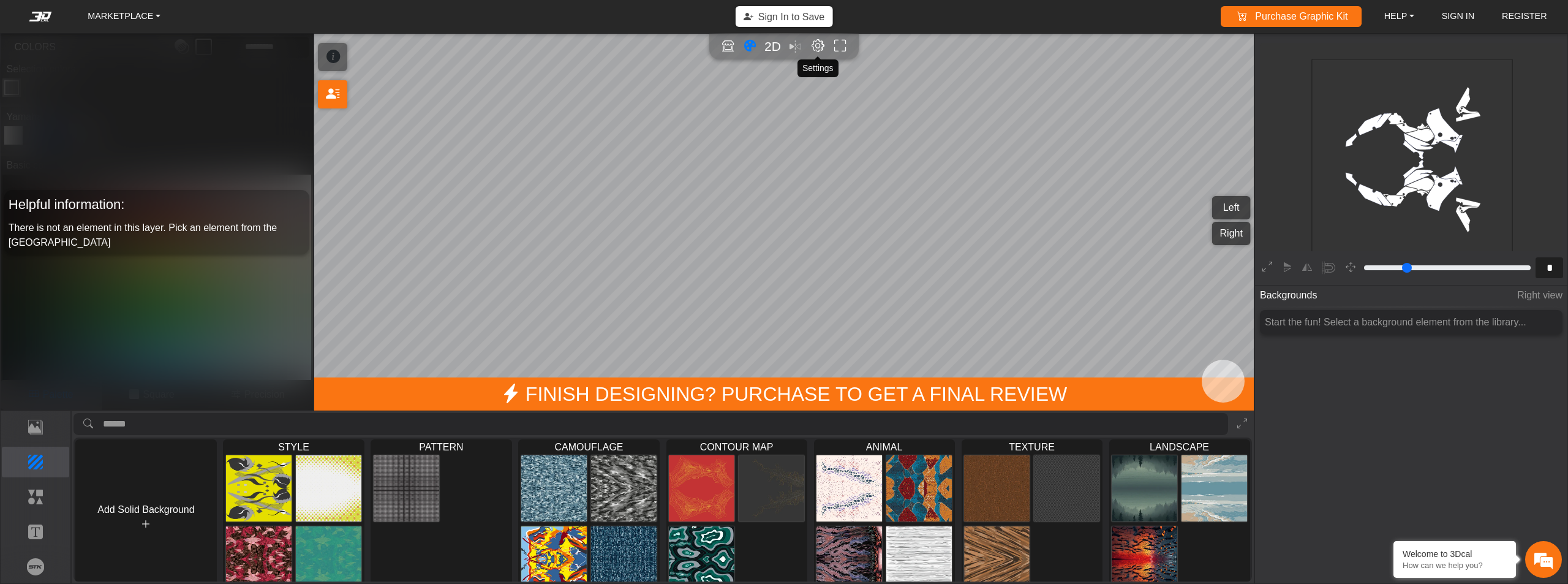
scroll to position [197, 150]
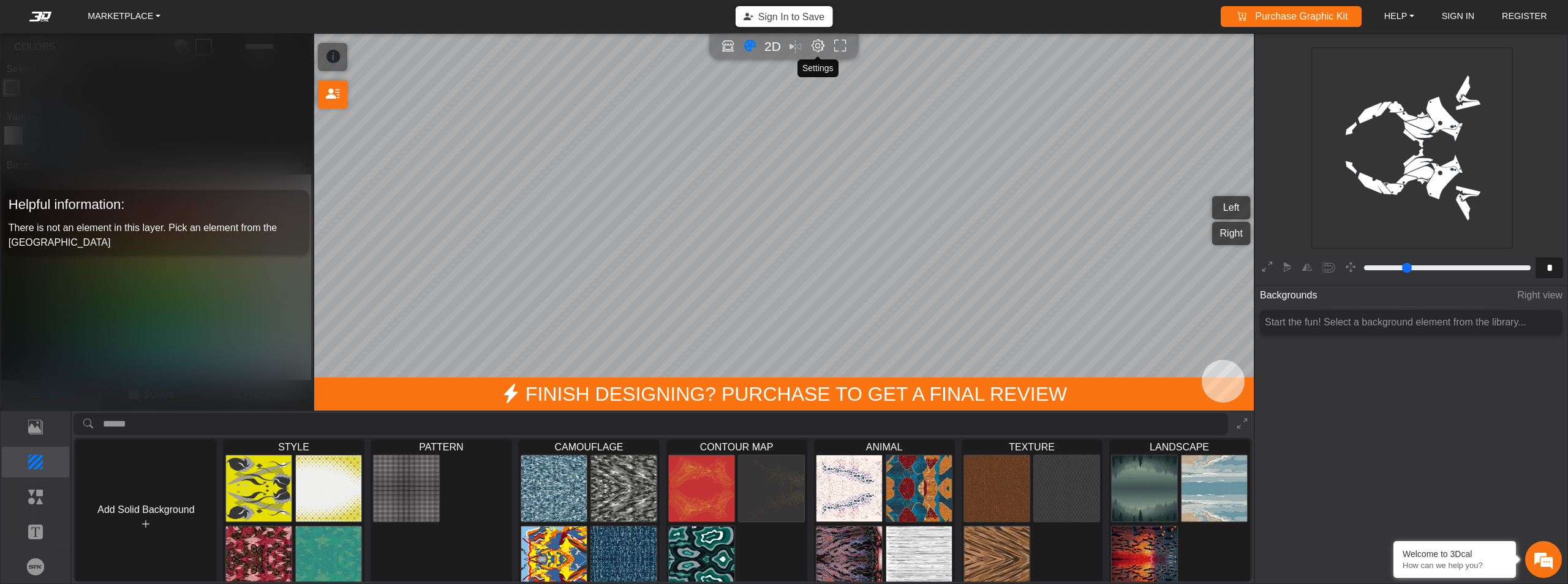
click at [815, 47] on em "Editor settings" at bounding box center [817, 46] width 13 height 14
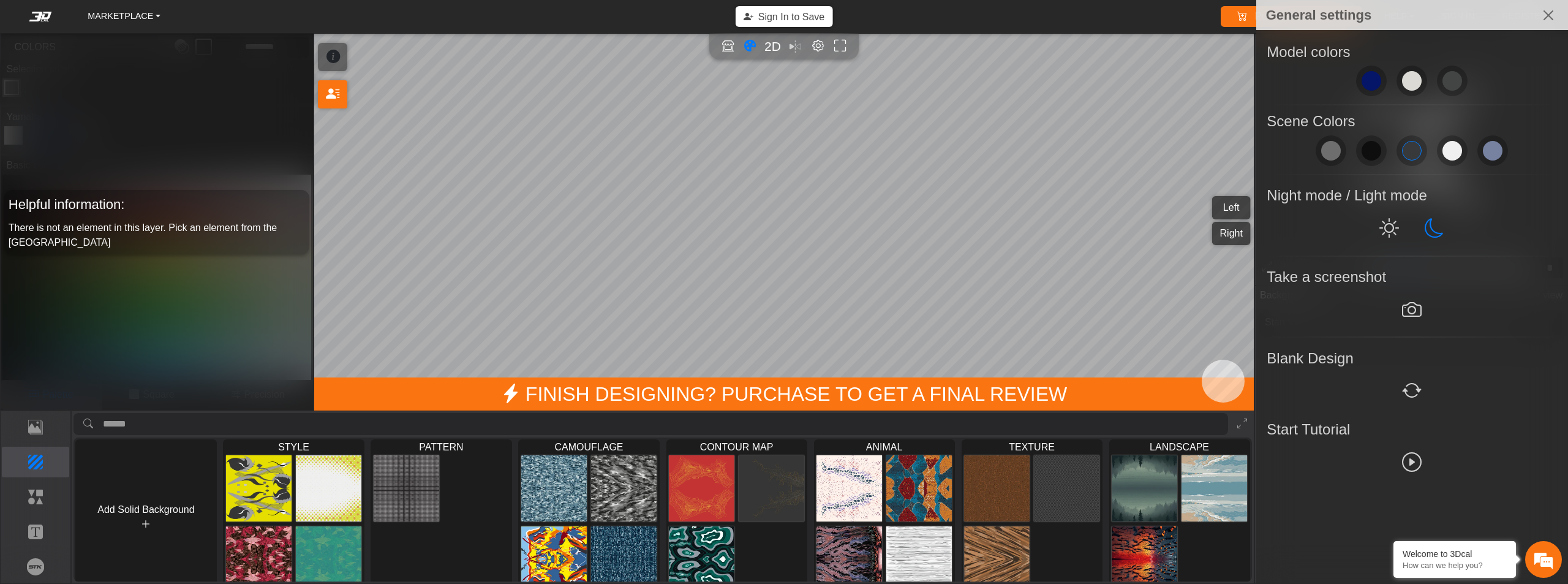
click at [1024, 52] on div at bounding box center [784, 292] width 1568 height 584
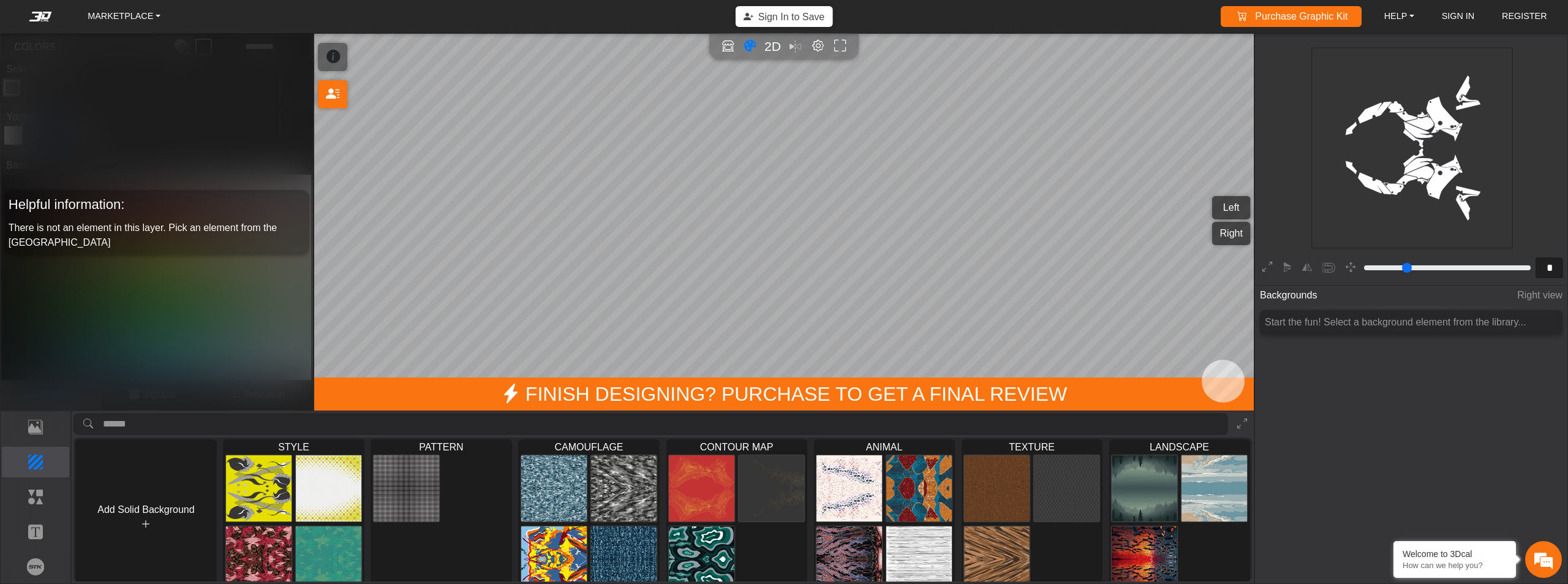
click at [1287, 294] on span "Backgrounds" at bounding box center [1288, 295] width 57 height 23
click at [36, 432] on p "Template" at bounding box center [36, 426] width 67 height 14
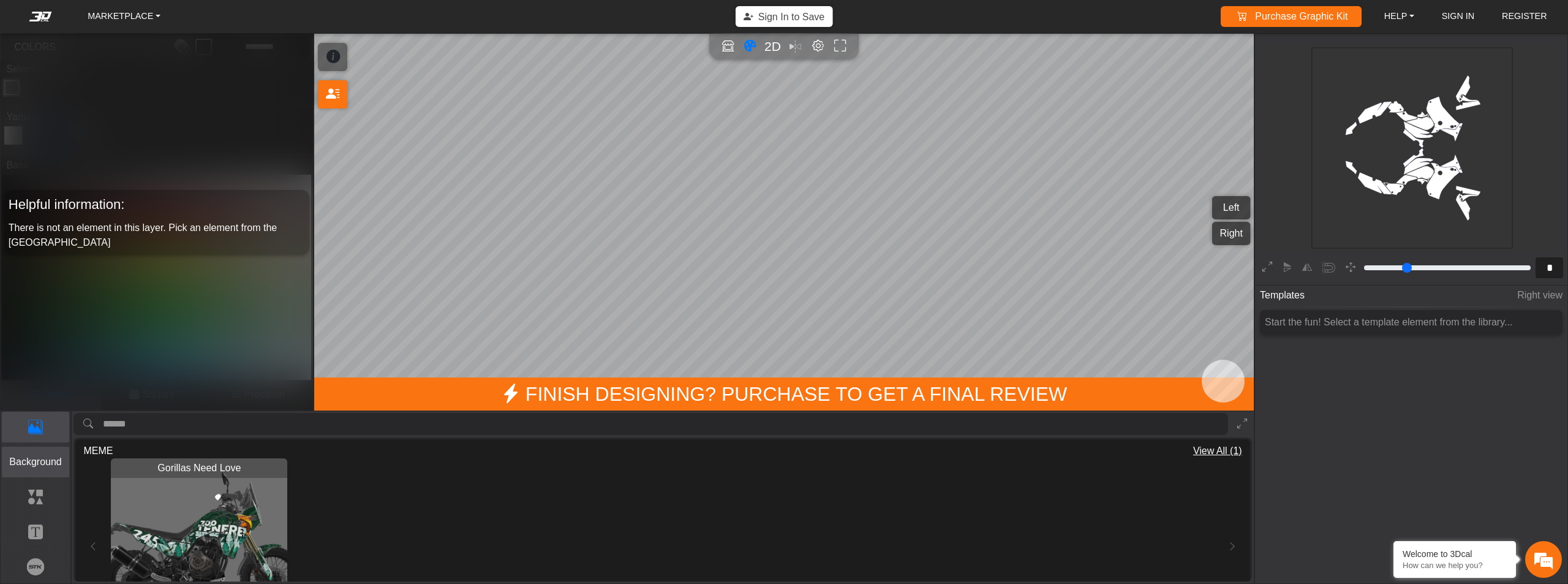
click at [38, 463] on p "Background" at bounding box center [36, 462] width 67 height 14
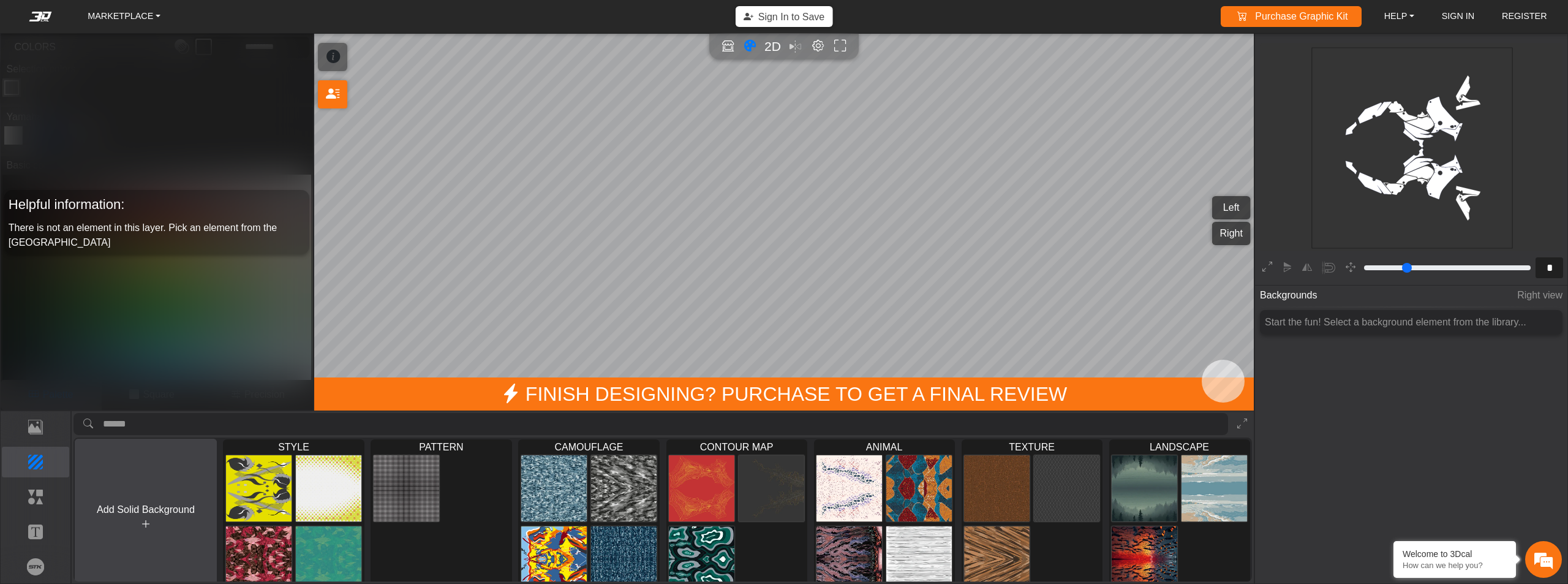
click at [147, 531] on button "Add Solid Background" at bounding box center [146, 518] width 142 height 158
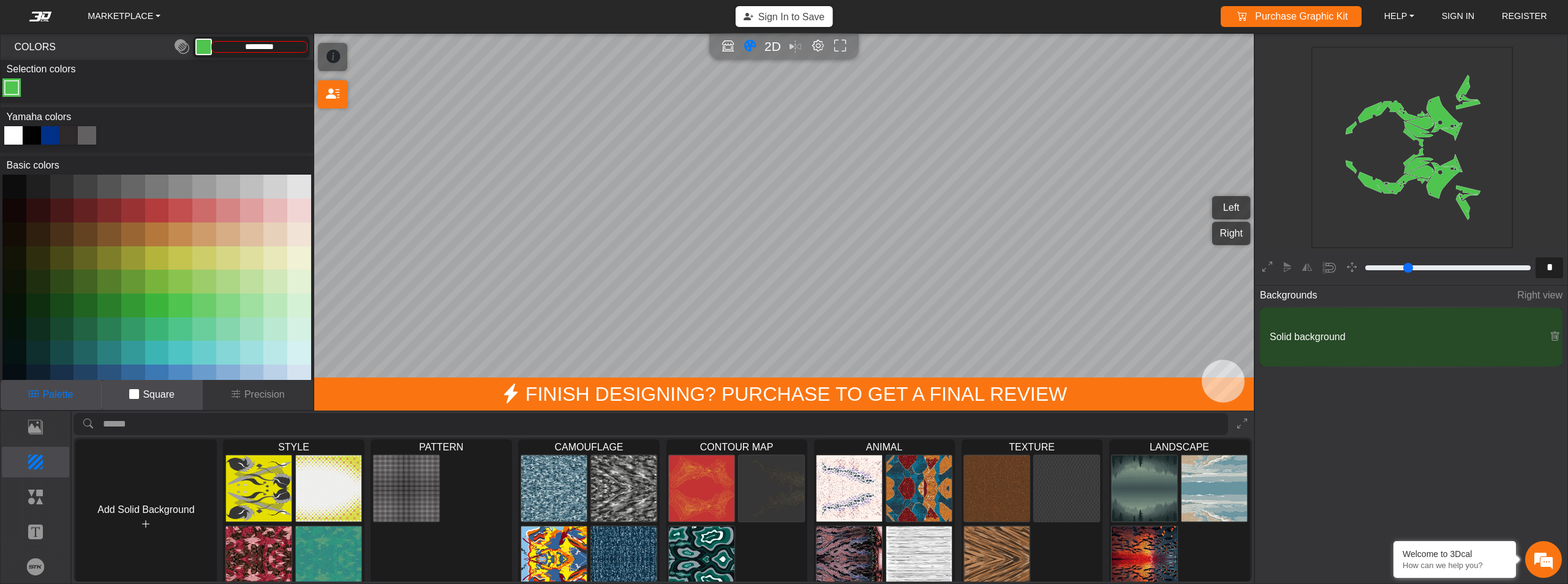
click at [158, 401] on p "Square" at bounding box center [158, 394] width 32 height 14
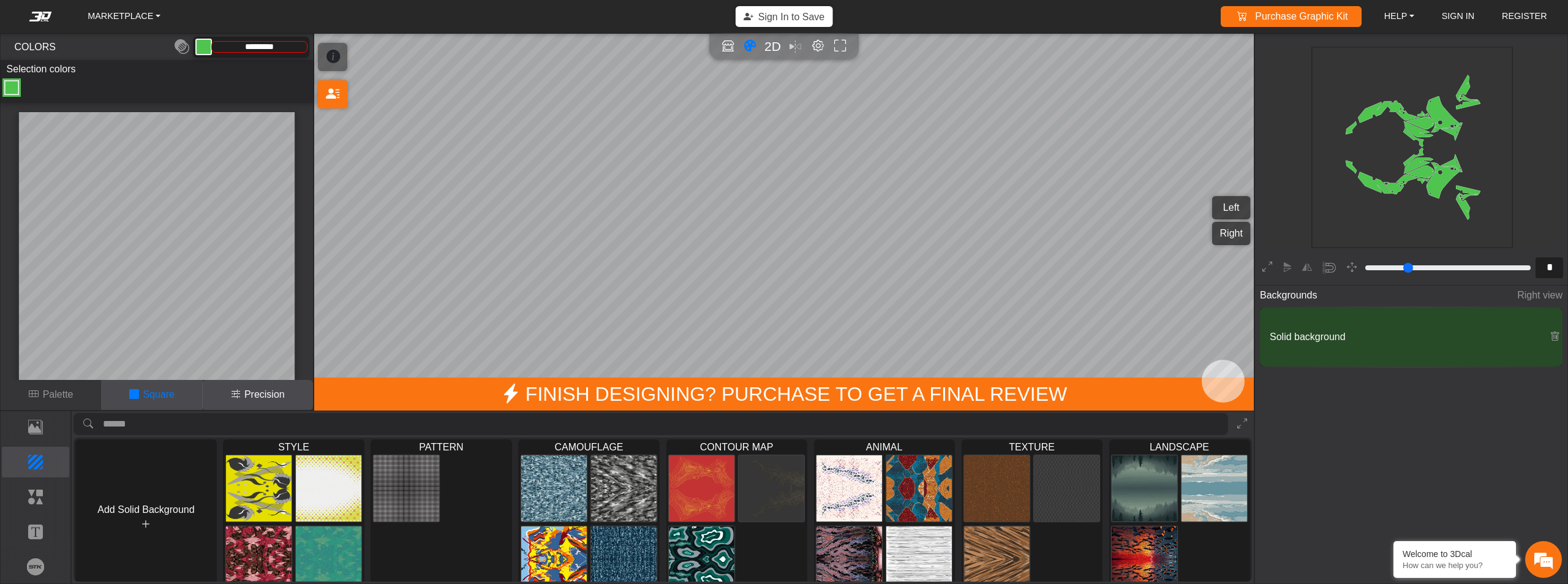
click at [238, 394] on icon at bounding box center [236, 394] width 10 height 14
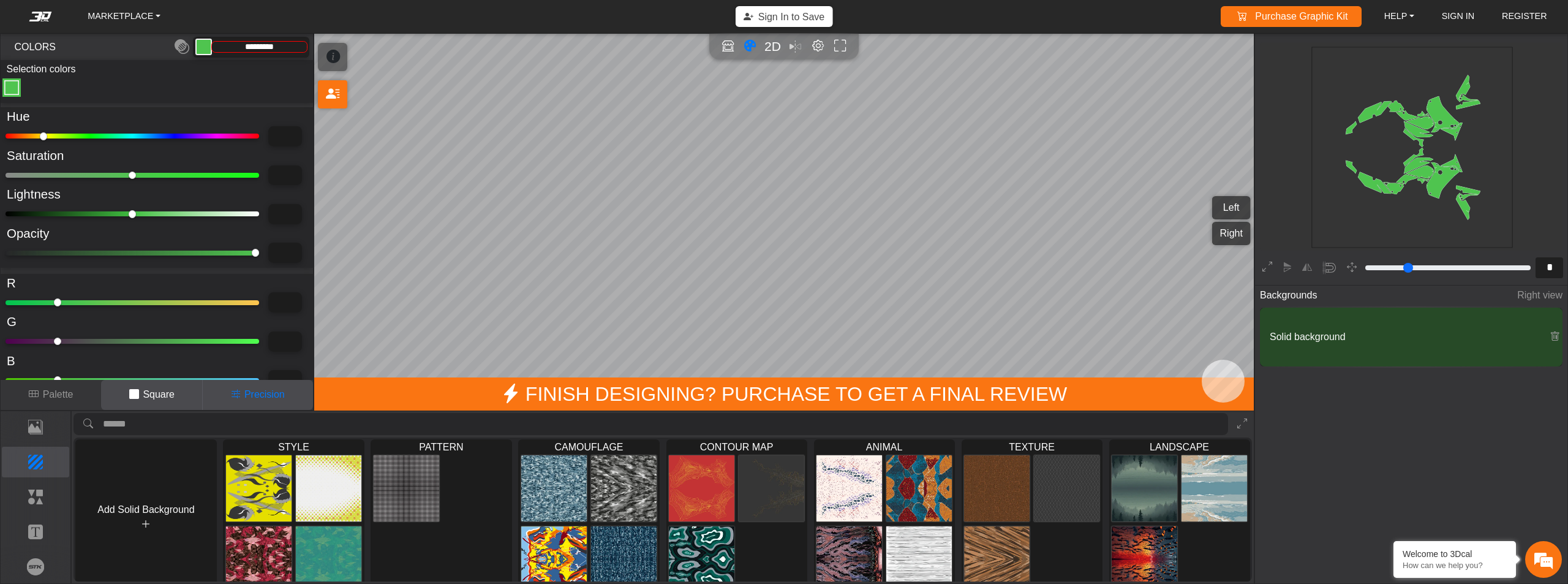
click at [163, 398] on p "Square" at bounding box center [158, 394] width 32 height 14
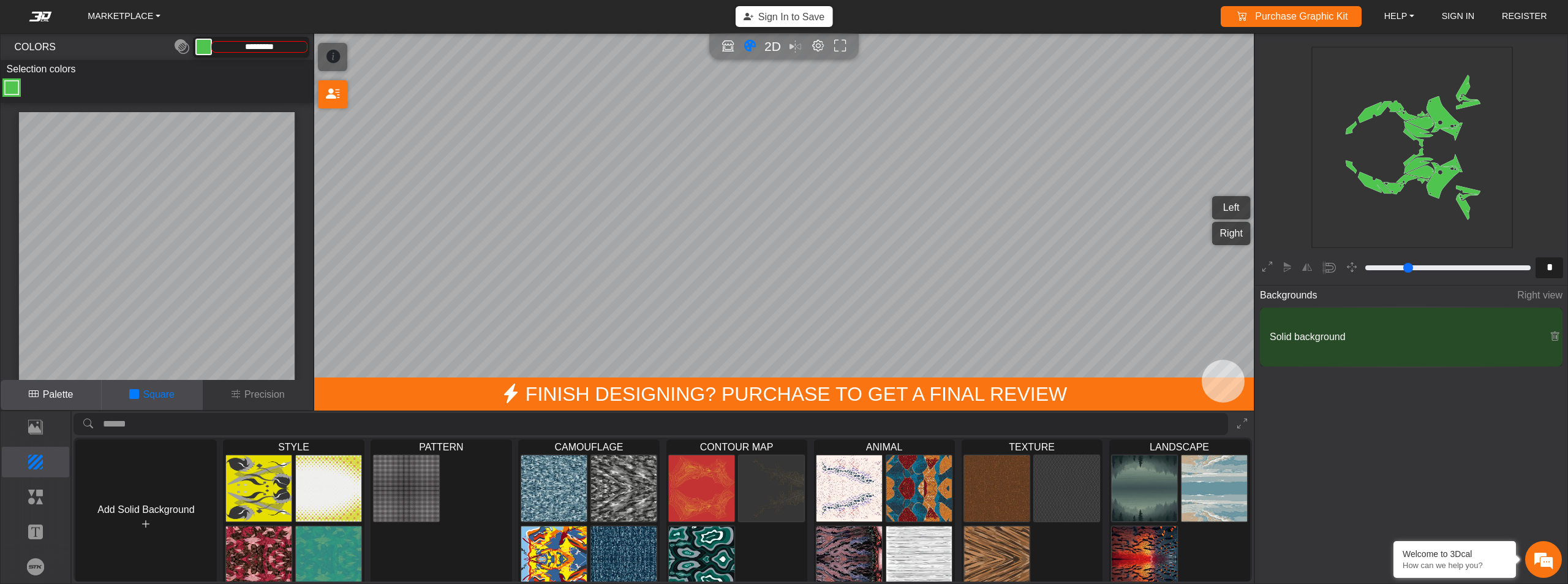
click at [81, 395] on button "Palette" at bounding box center [51, 394] width 101 height 30
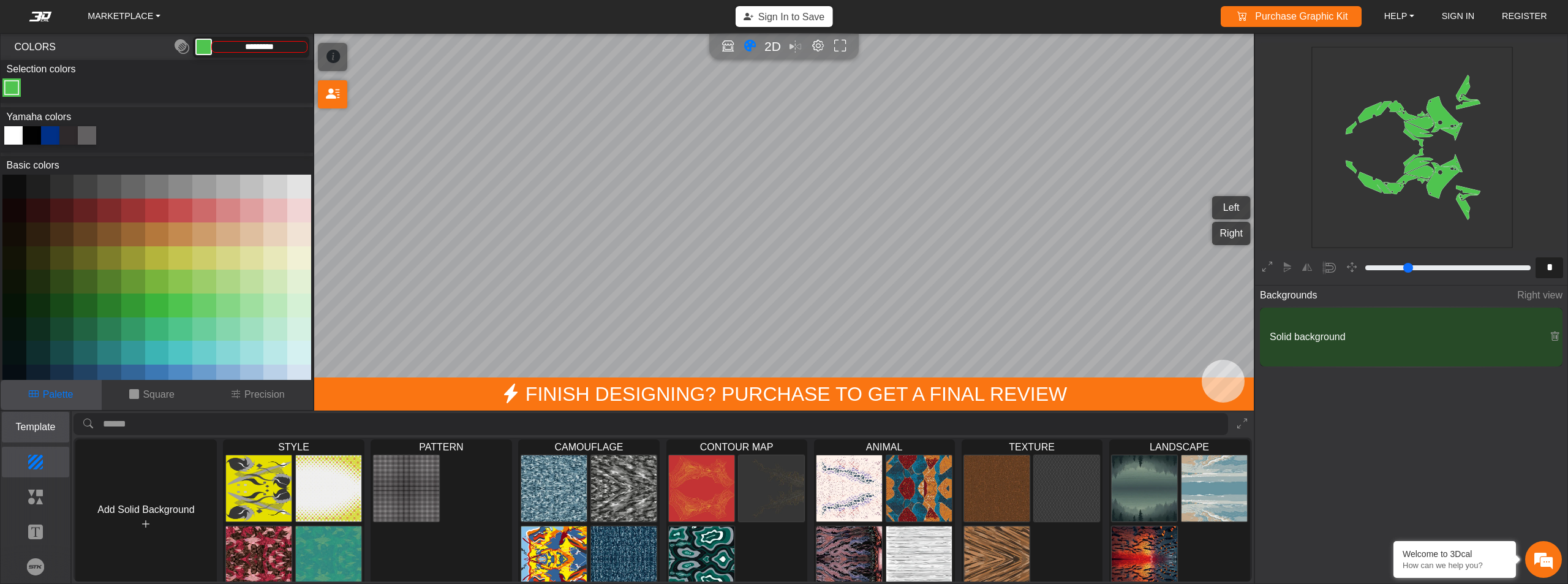
click at [23, 426] on p "Template" at bounding box center [36, 426] width 67 height 14
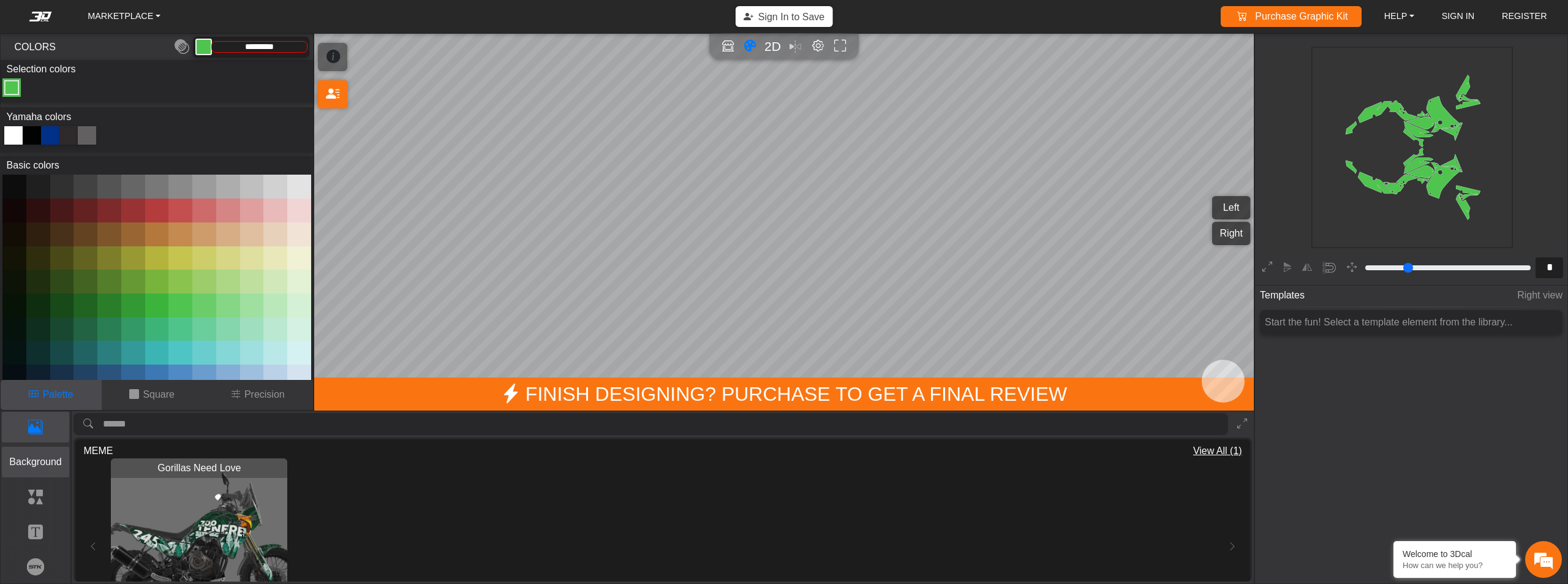
click at [46, 475] on button "Background" at bounding box center [36, 462] width 68 height 31
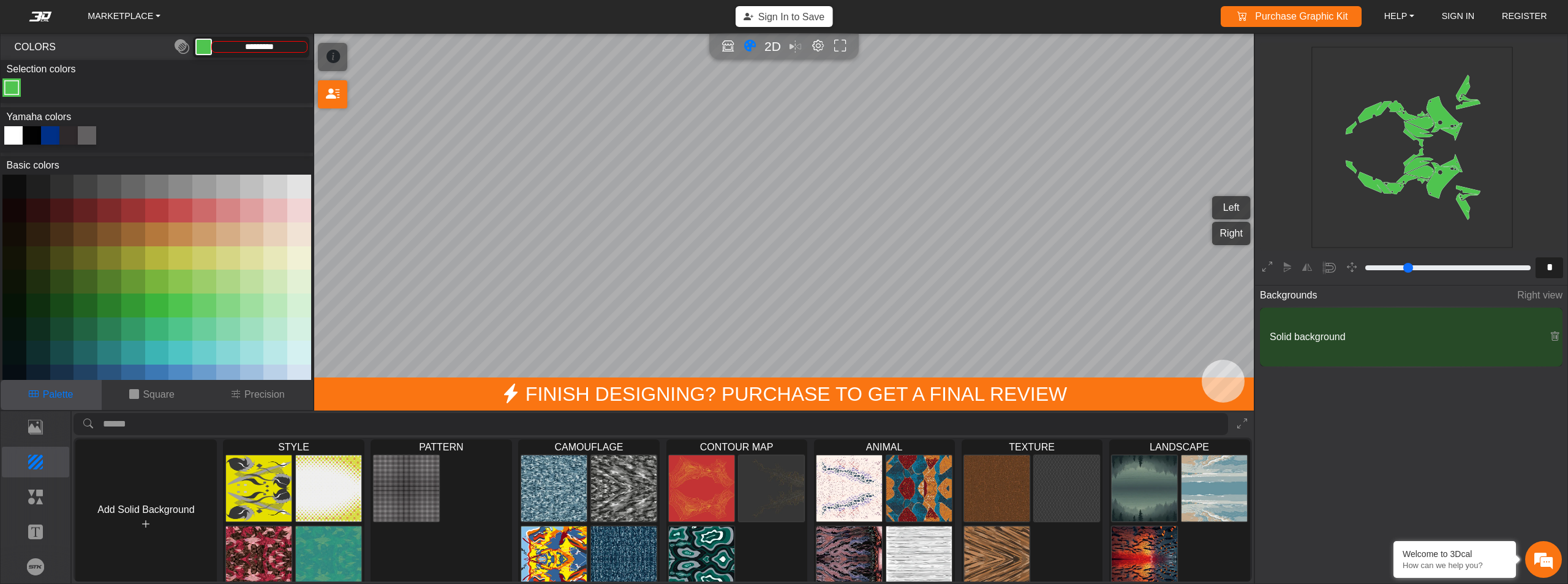
click at [12, 128] on div at bounding box center [14, 136] width 19 height 19
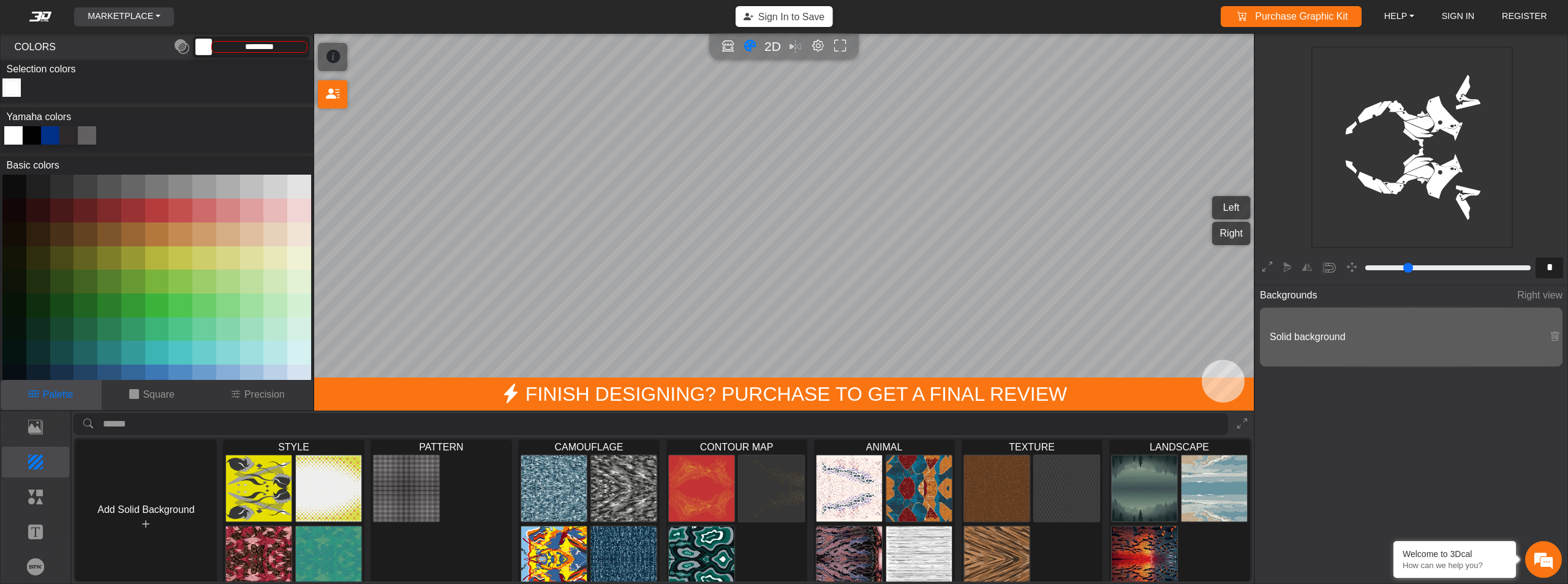
click at [153, 21] on link "MARKETPLACE" at bounding box center [125, 17] width 83 height 19
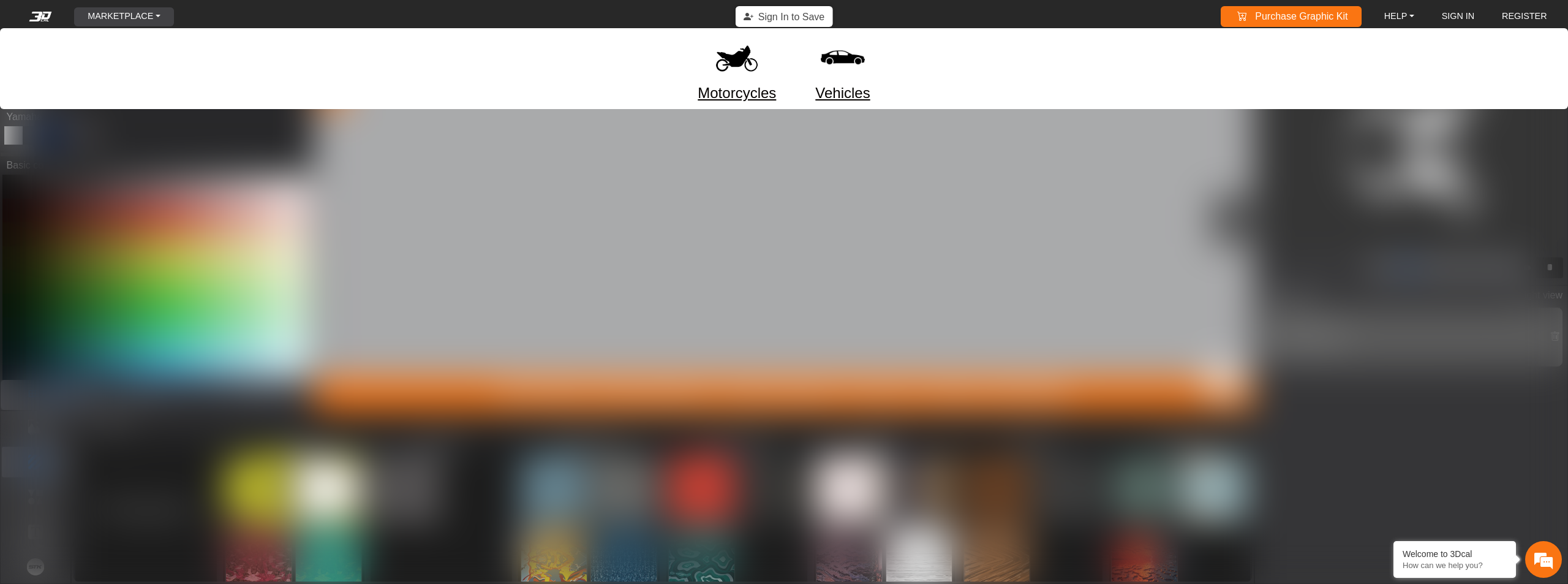
click at [153, 21] on link "MARKETPLACE" at bounding box center [125, 17] width 83 height 19
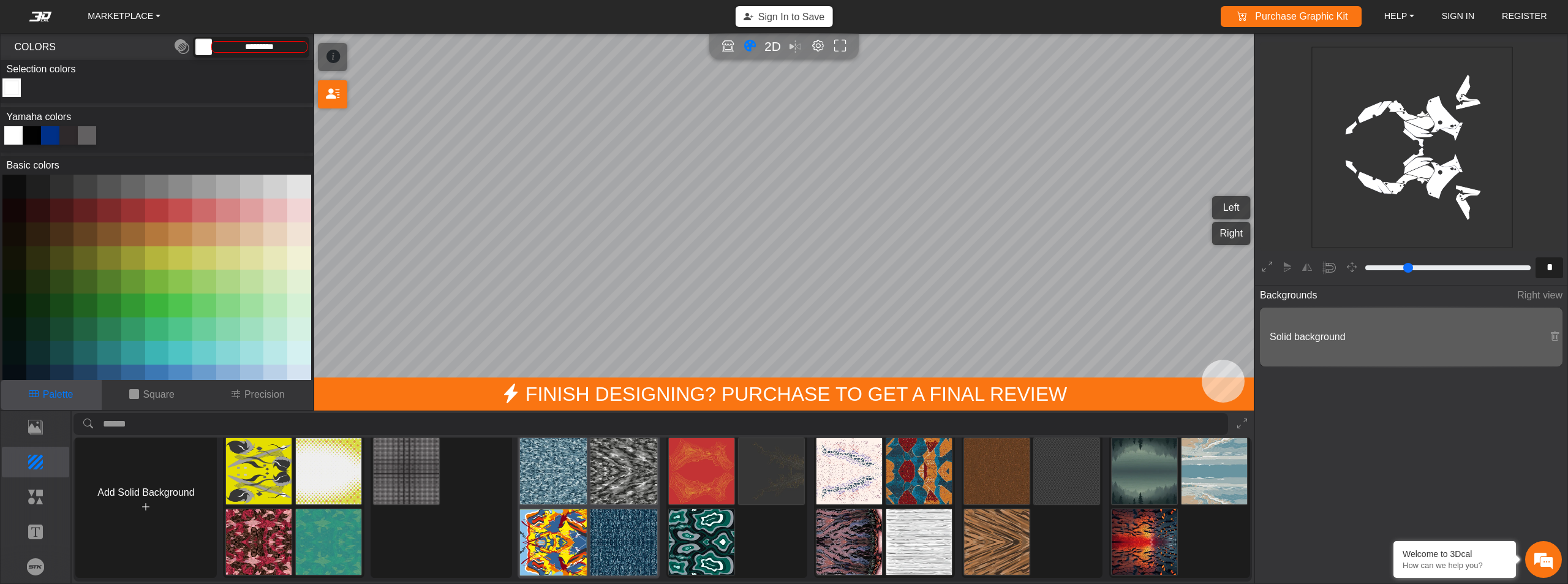
scroll to position [0, 0]
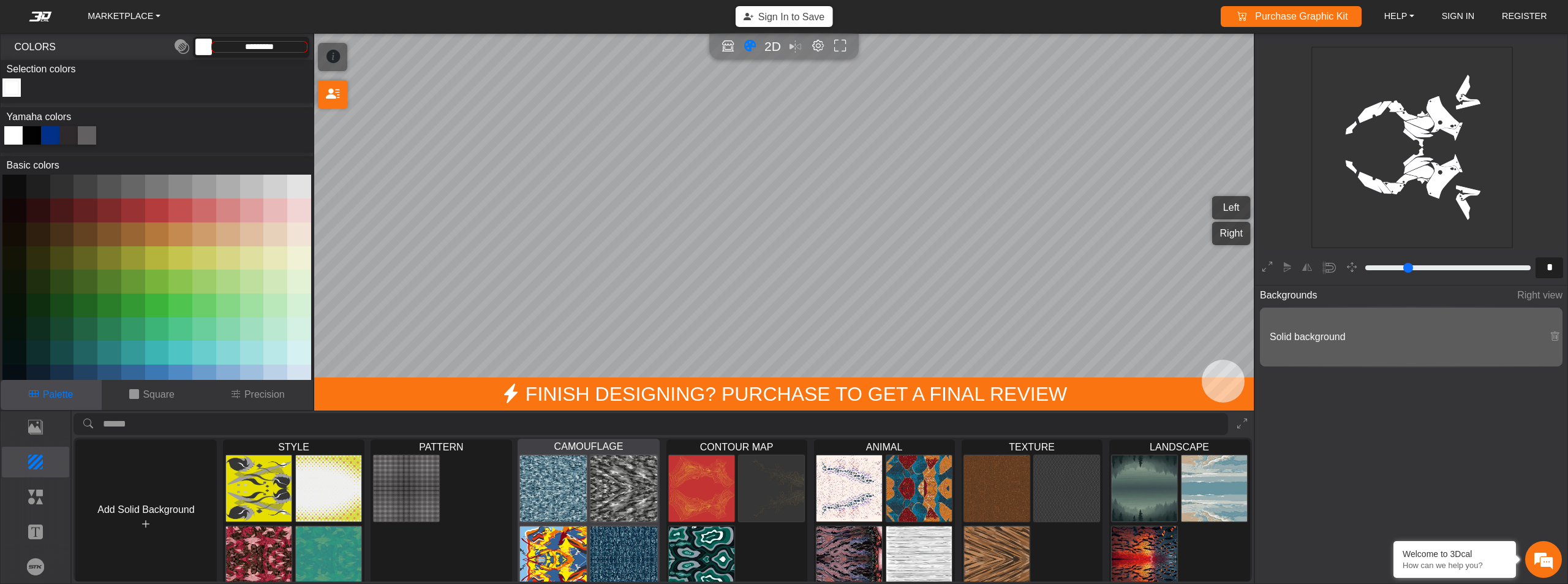
click at [587, 446] on span "CAMOUFLAGE" at bounding box center [589, 447] width 141 height 14
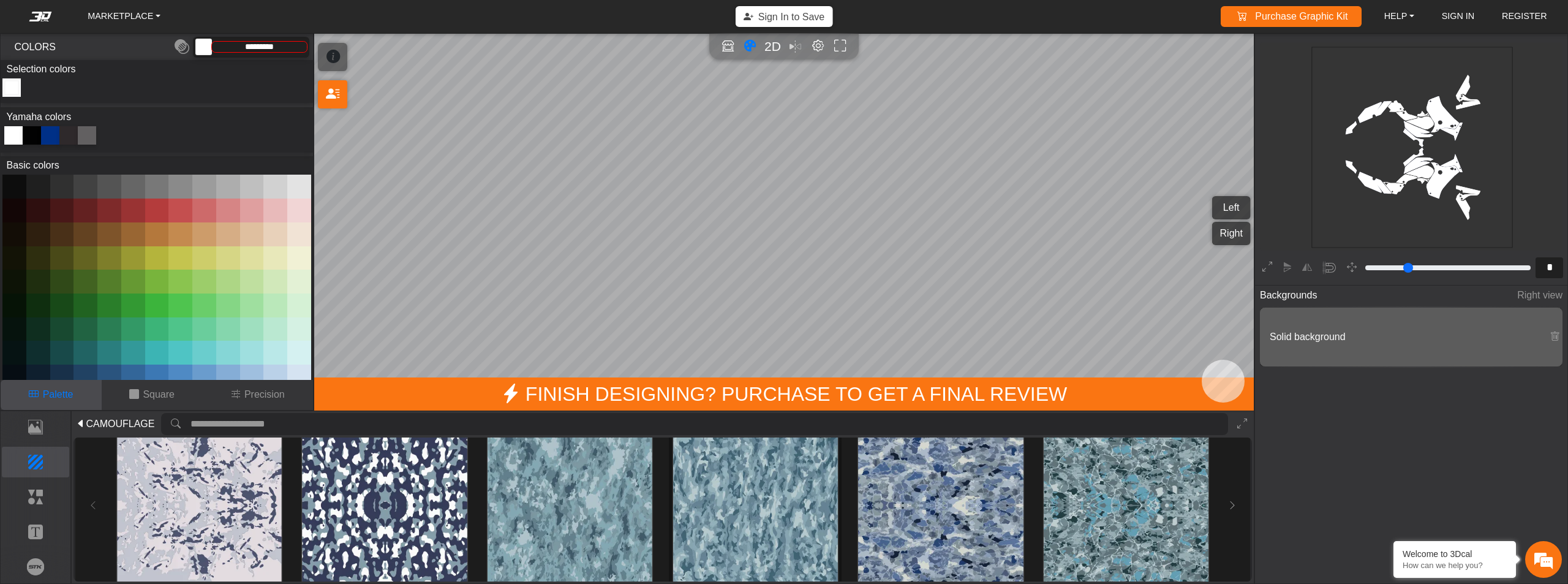
scroll to position [61, 0]
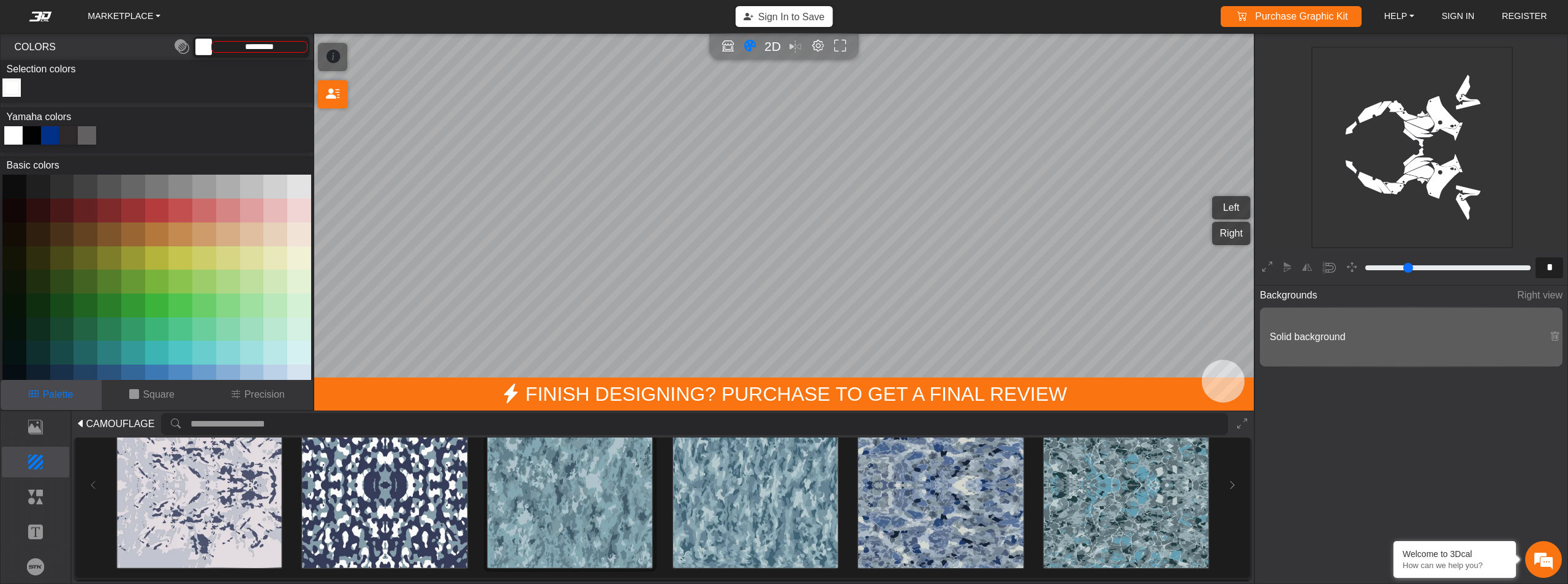
click at [581, 495] on img at bounding box center [570, 485] width 165 height 165
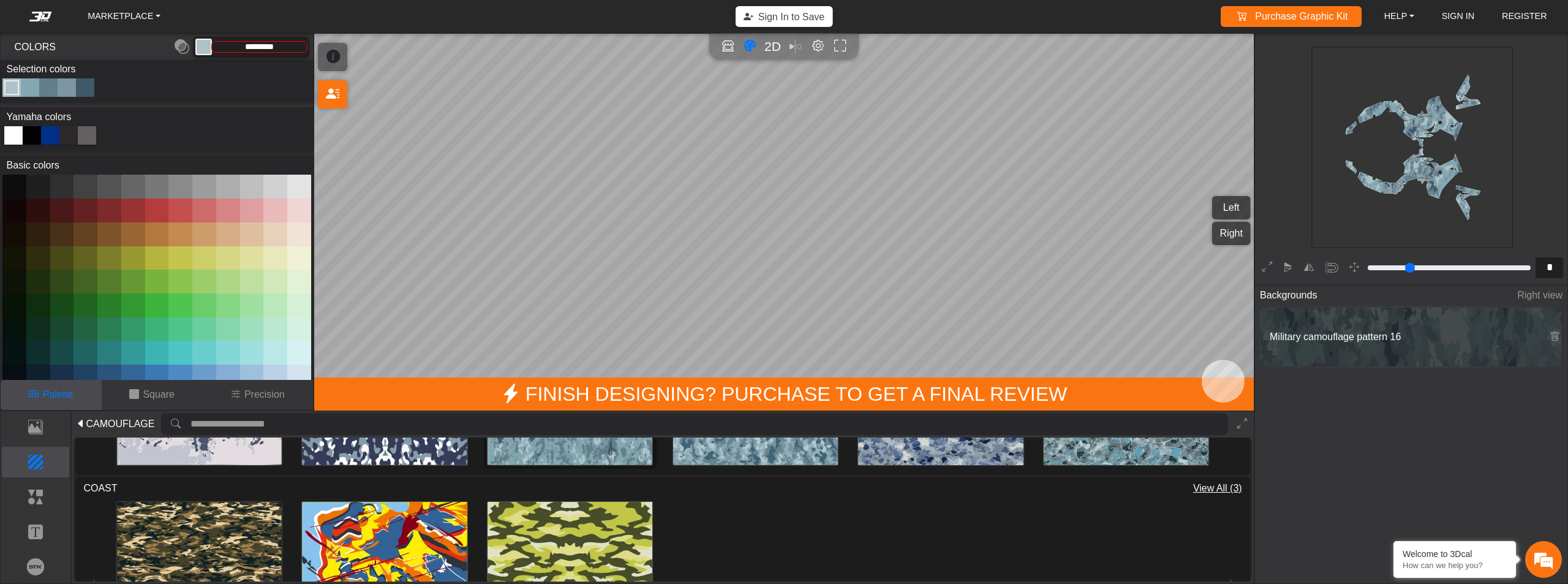
scroll to position [184, 0]
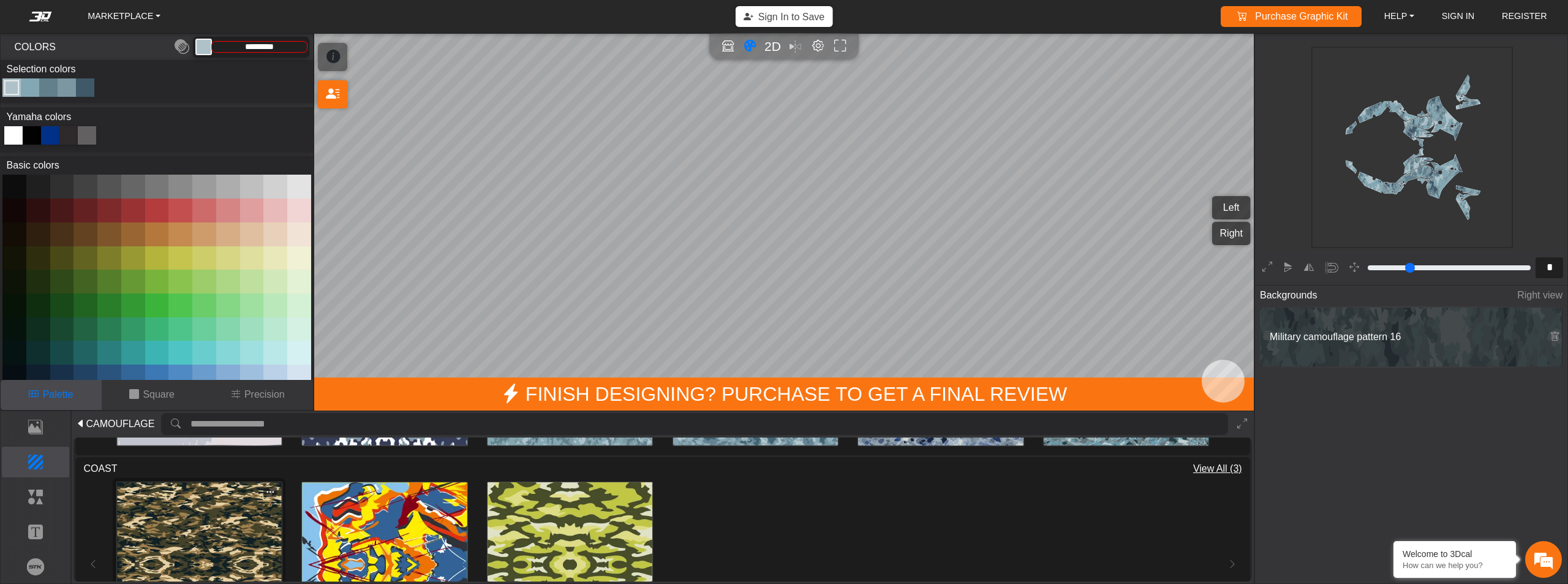
click at [218, 520] on img at bounding box center [199, 565] width 165 height 165
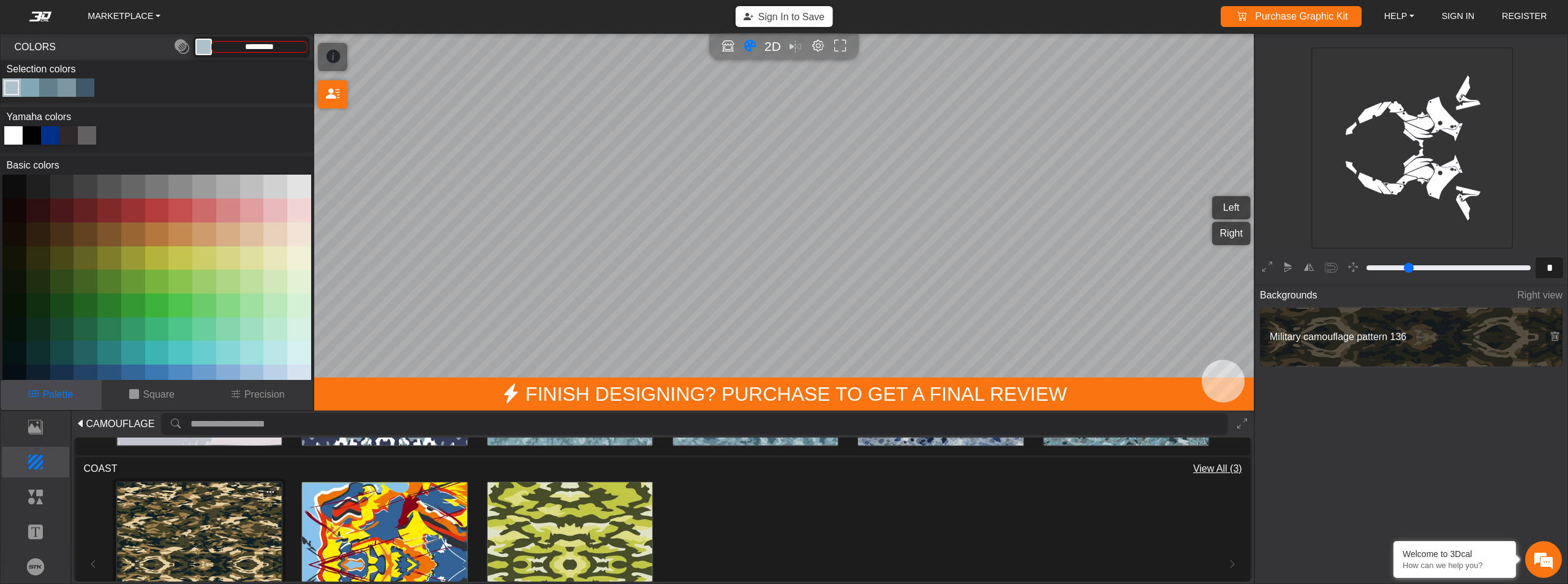
type input "*********"
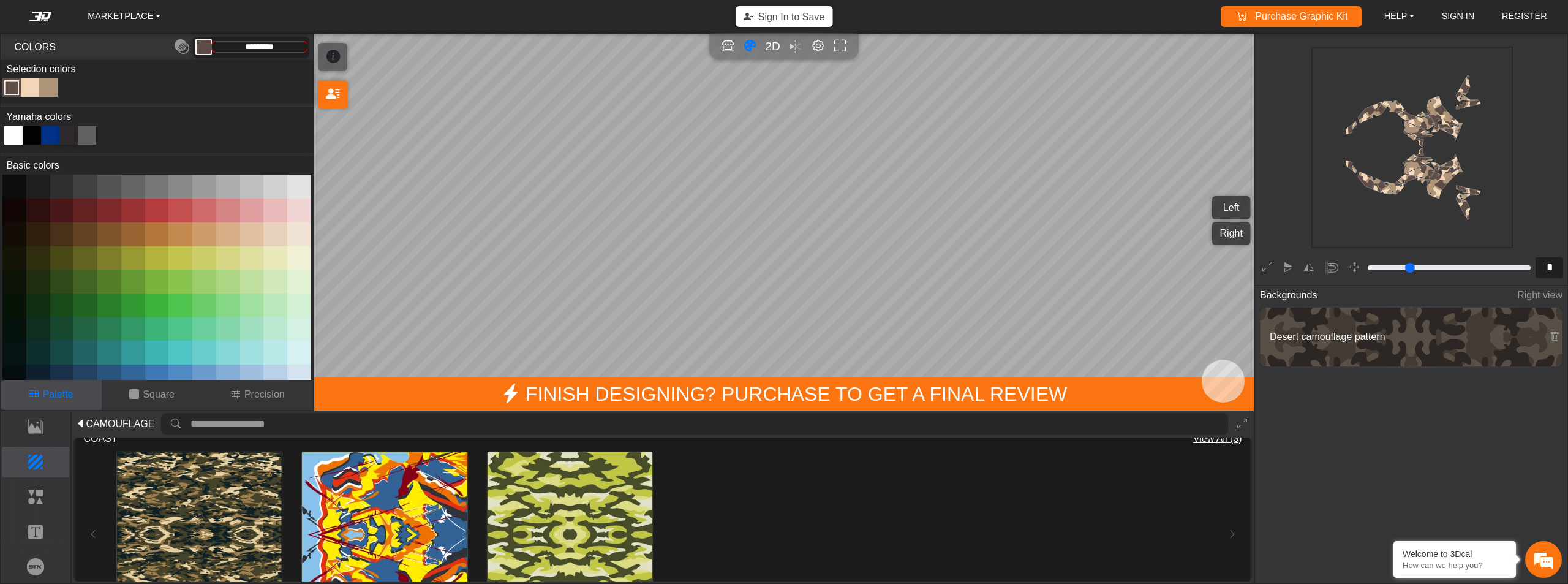
scroll to position [245, 0]
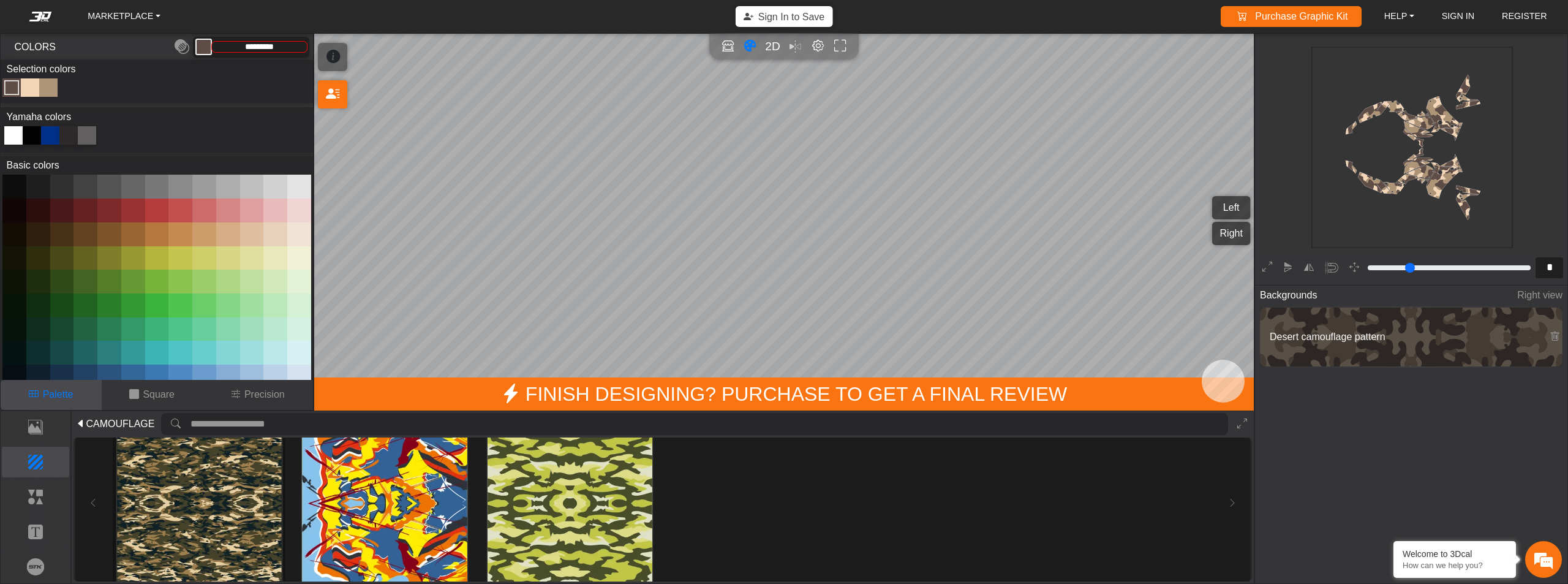
click at [229, 497] on img at bounding box center [199, 503] width 165 height 165
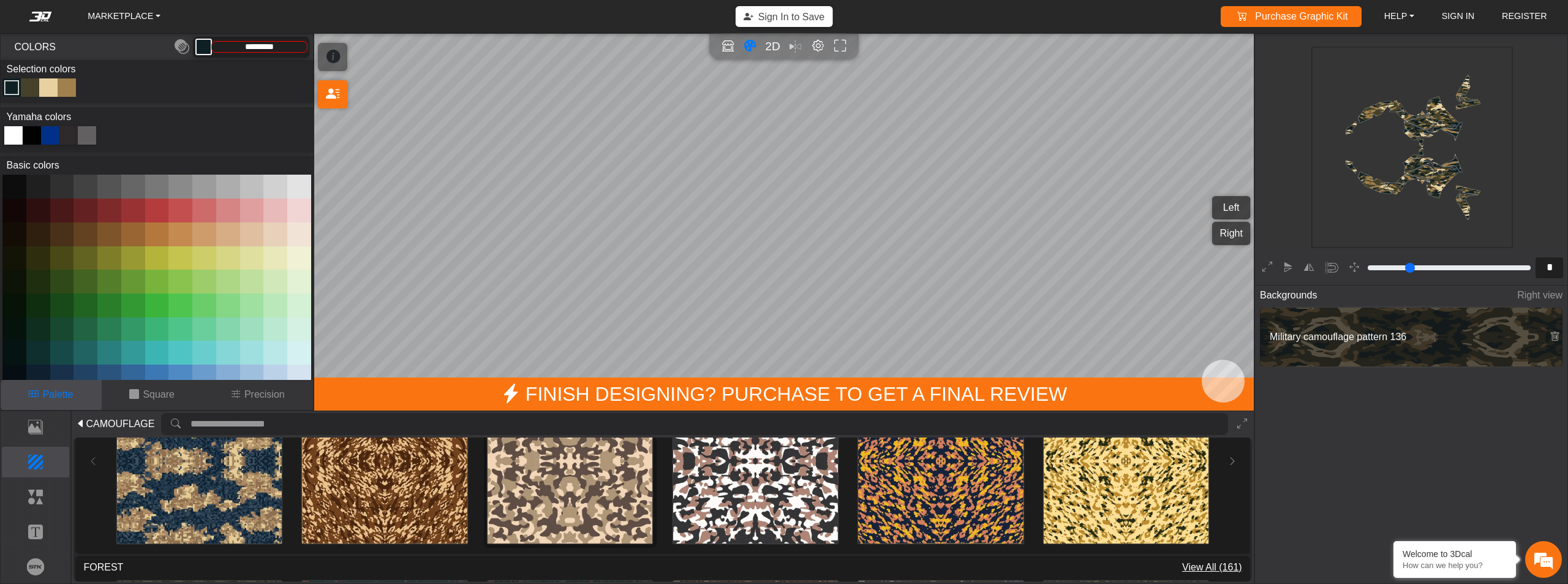
scroll to position [491, 0]
click at [736, 491] on img at bounding box center [756, 459] width 165 height 165
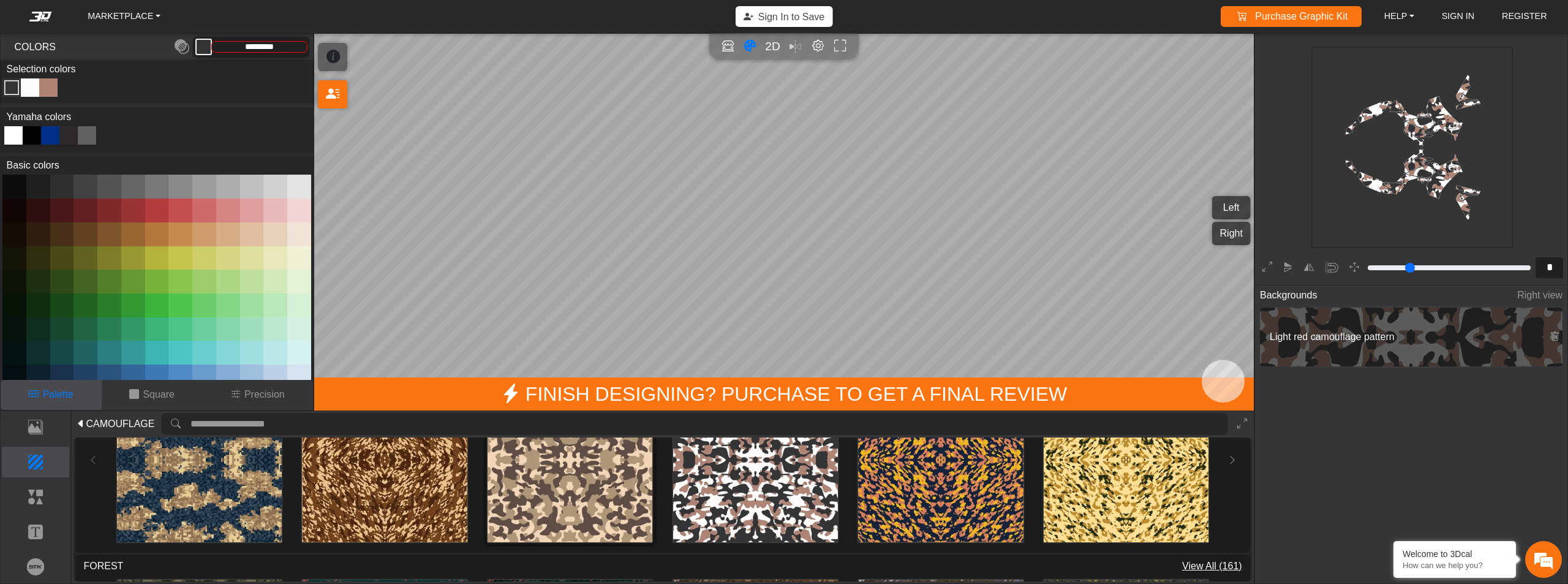
click at [579, 488] on img at bounding box center [570, 459] width 165 height 165
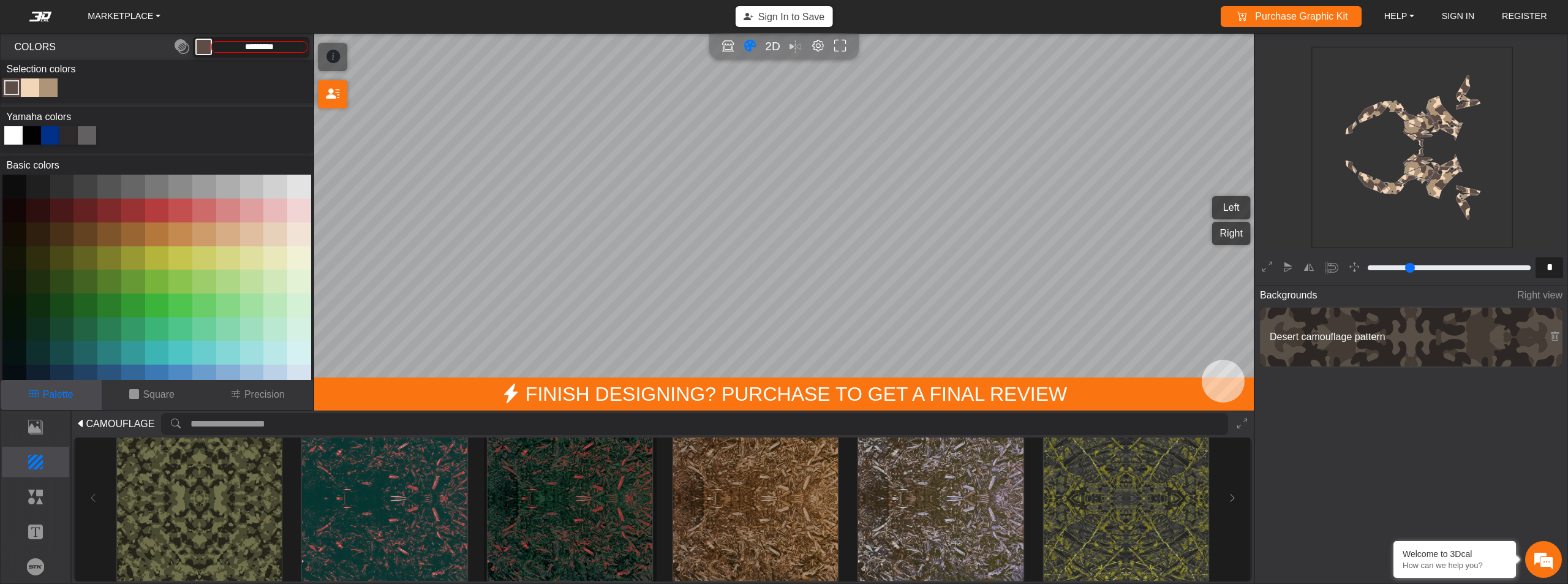
scroll to position [674, 0]
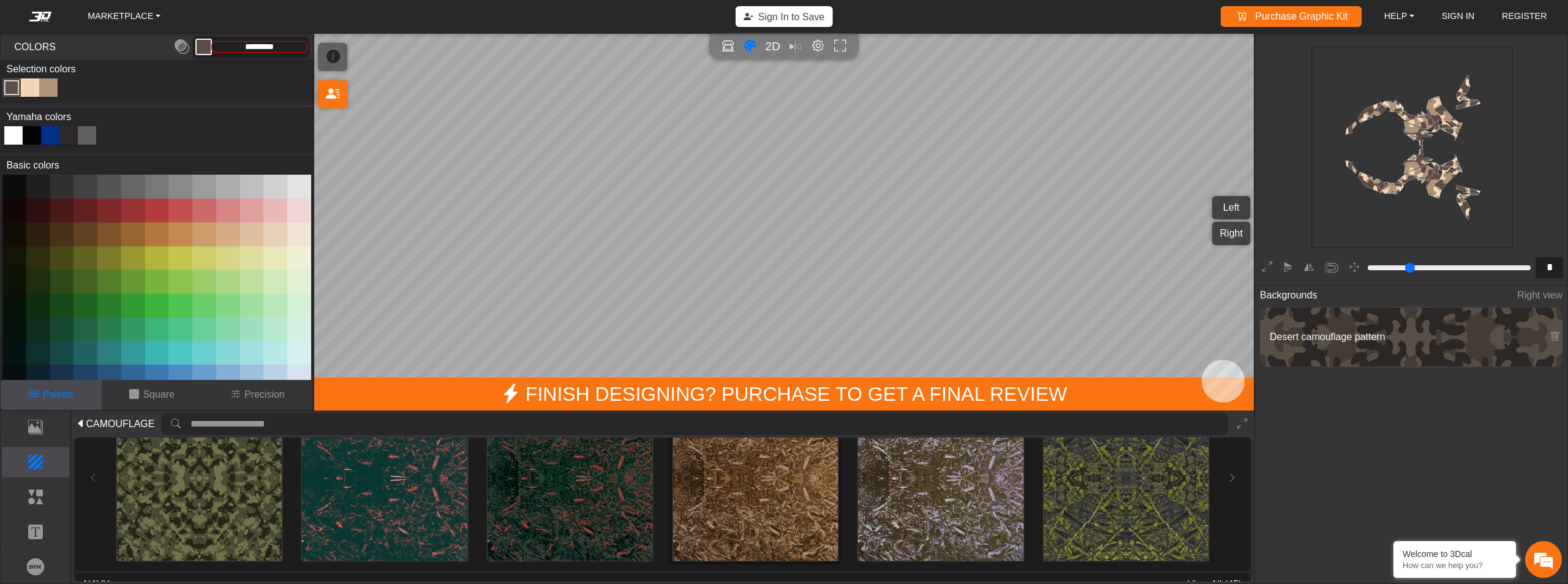
click at [749, 484] on img at bounding box center [756, 478] width 165 height 165
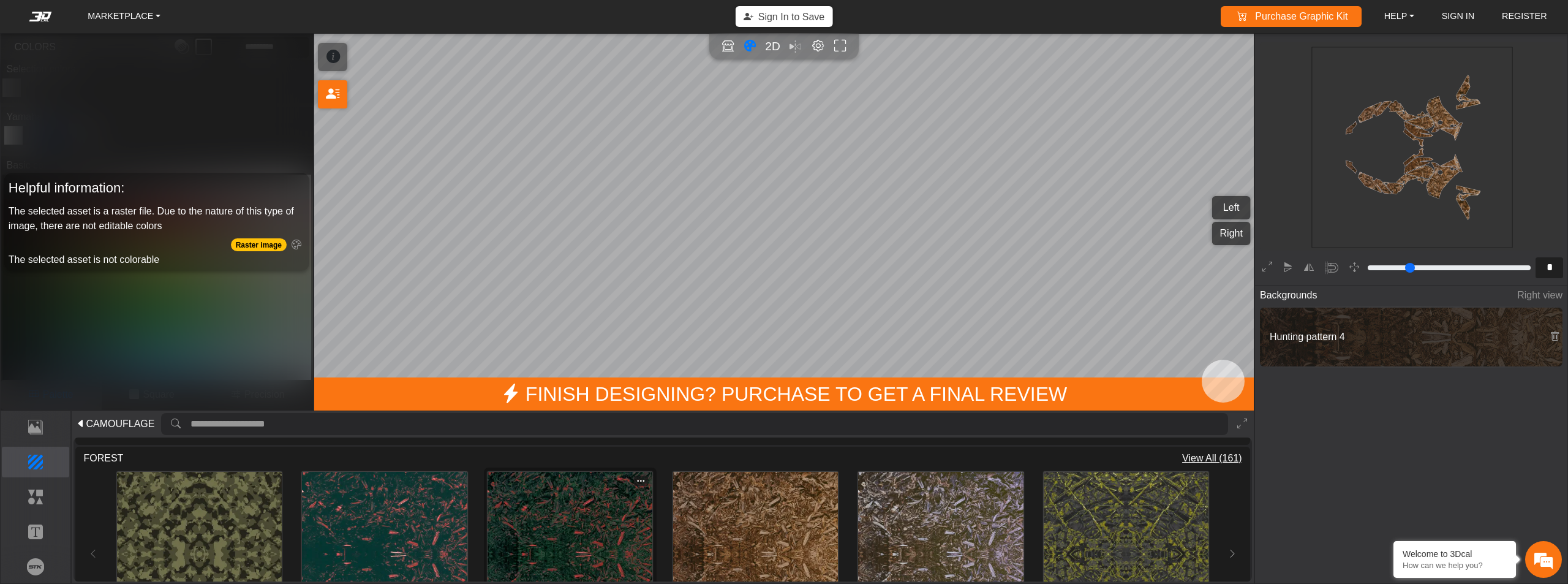
scroll to position [613, 0]
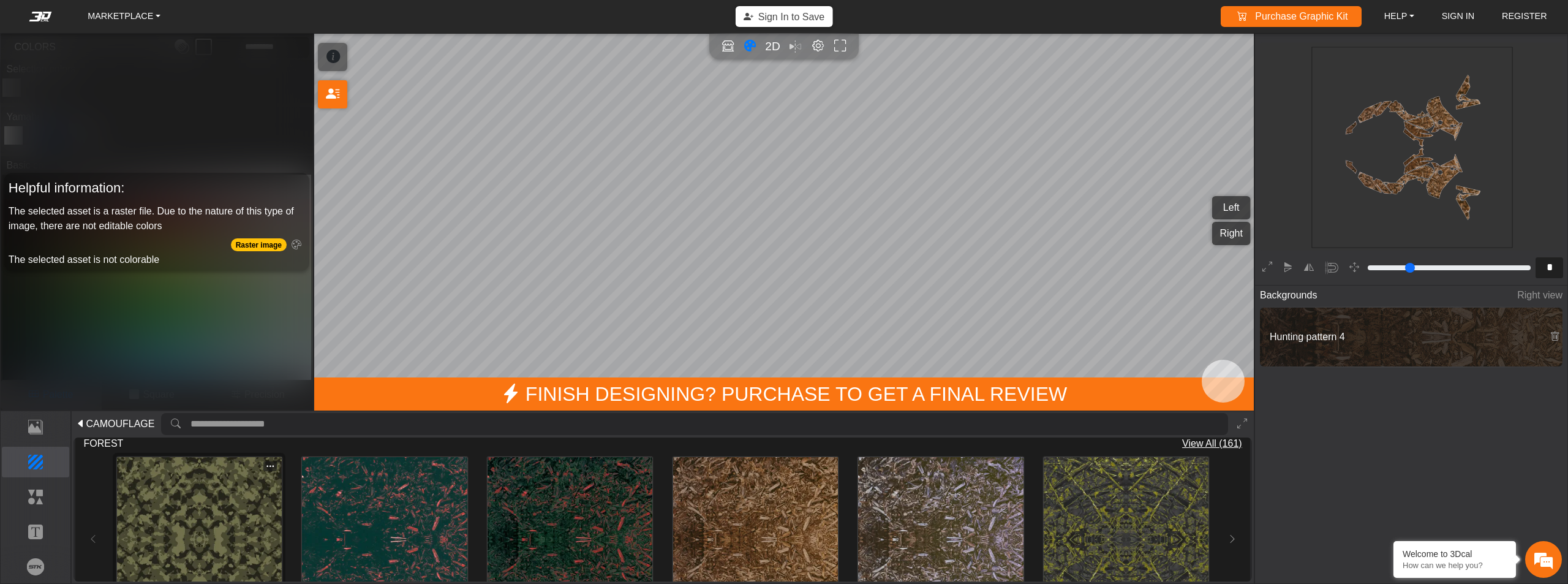
click at [235, 520] on img at bounding box center [199, 539] width 165 height 165
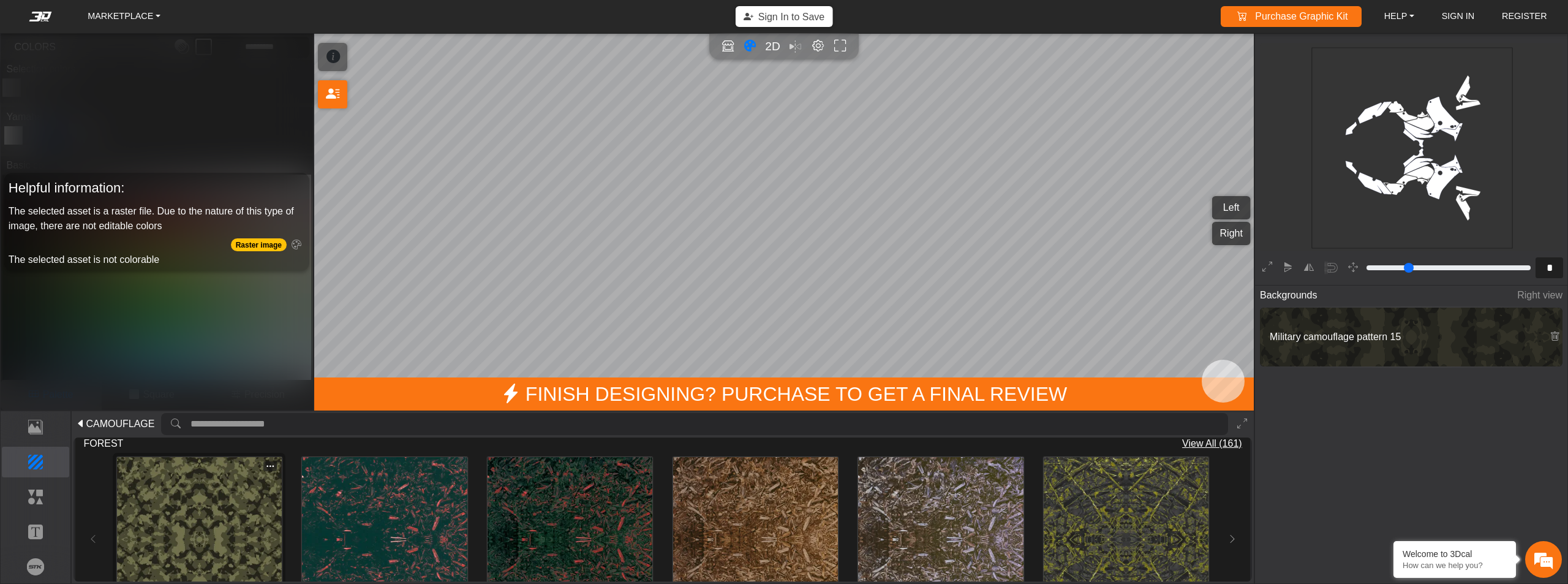
type input "*********"
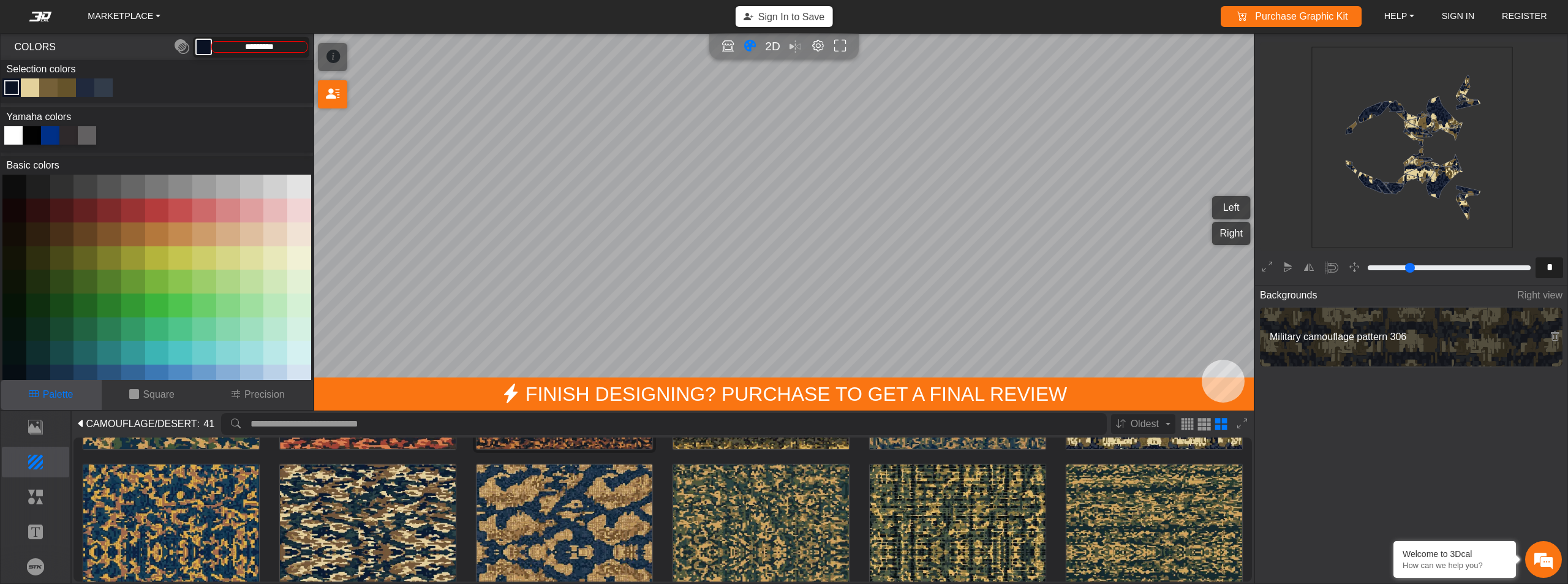
scroll to position [809, 0]
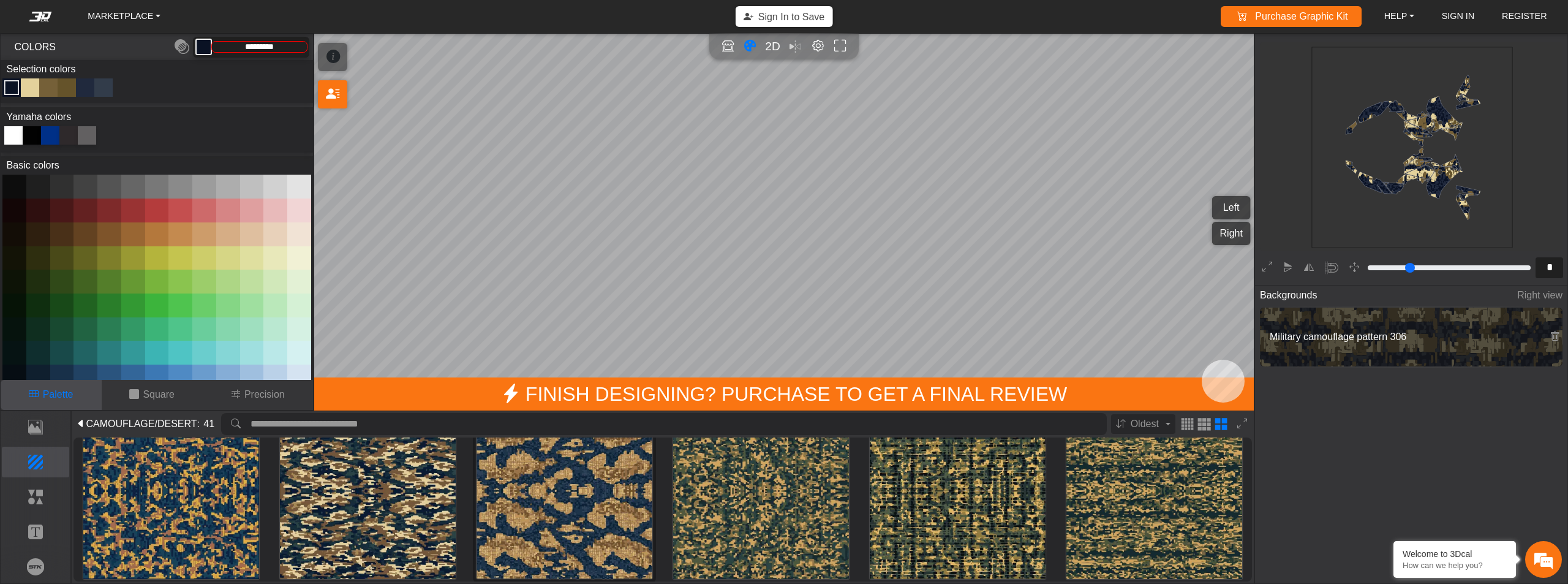
click at [551, 498] on img at bounding box center [565, 492] width 176 height 176
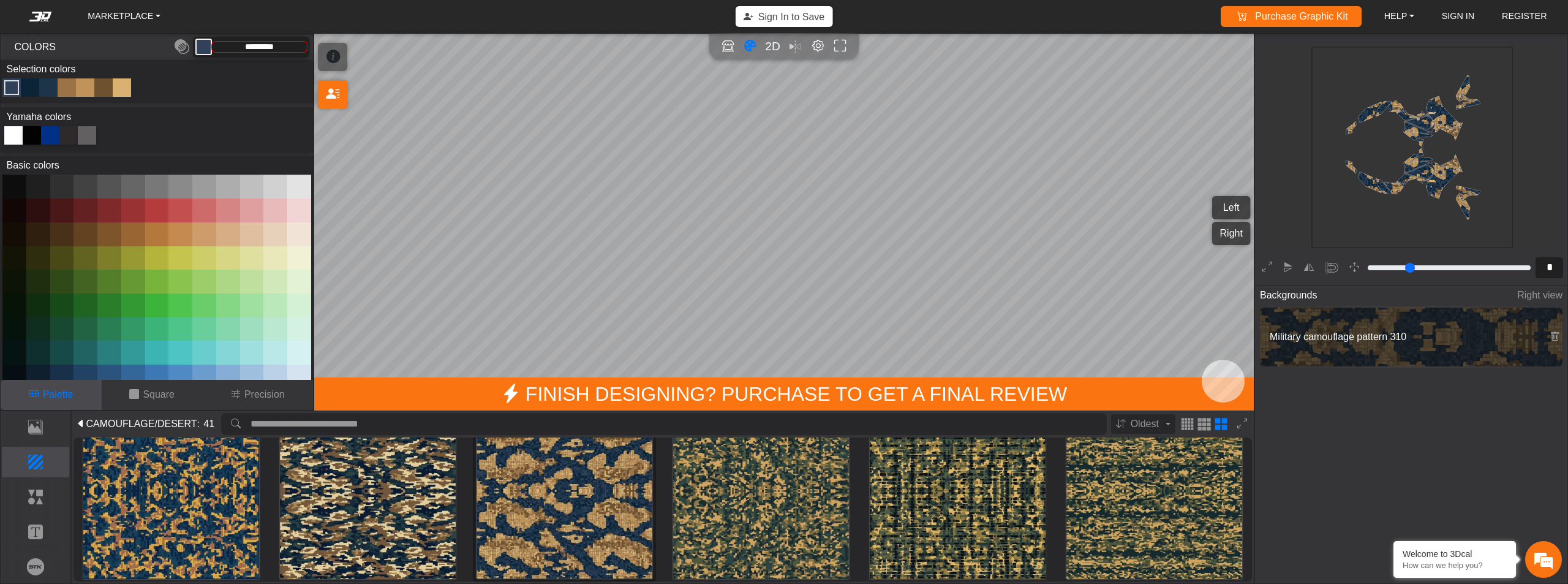
type input "*********"
